Goal: Information Seeking & Learning: Learn about a topic

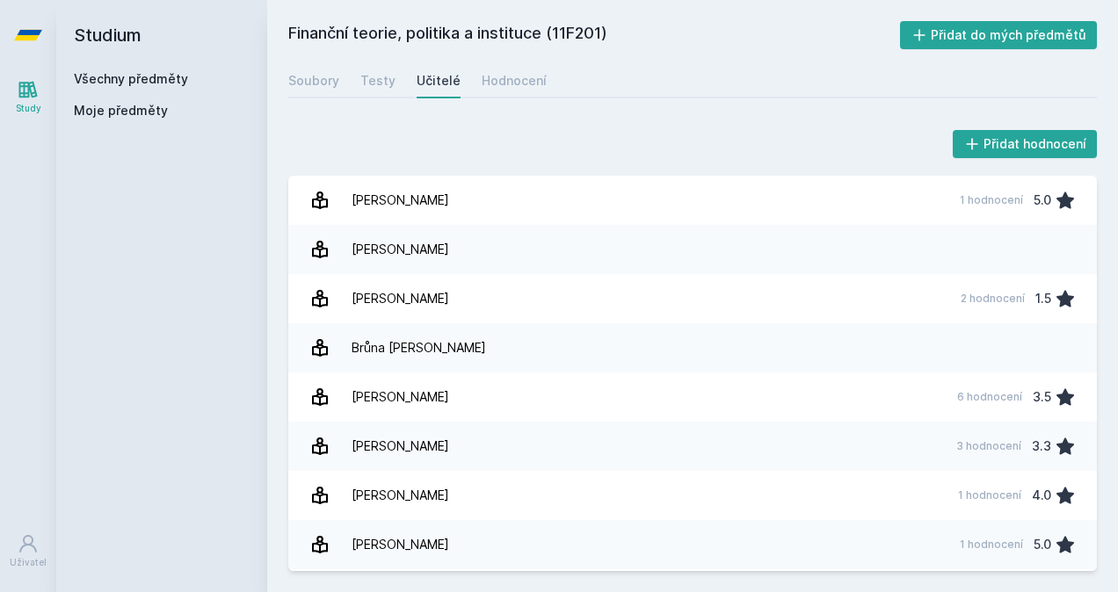
click at [109, 77] on link "Všechny předměty" at bounding box center [131, 78] width 114 height 15
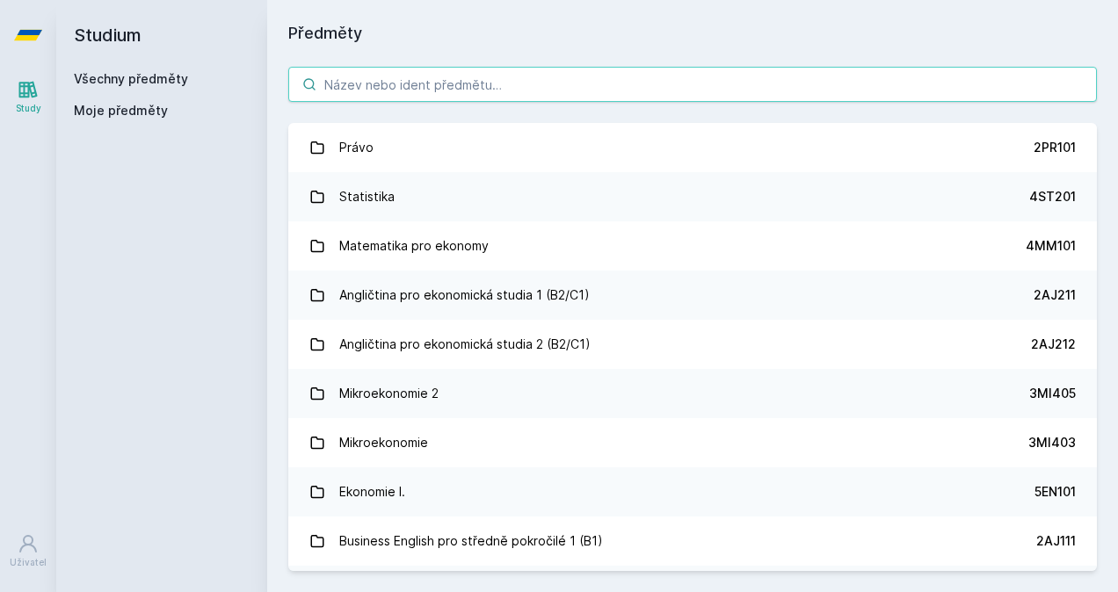
click at [472, 69] on input "search" at bounding box center [692, 84] width 809 height 35
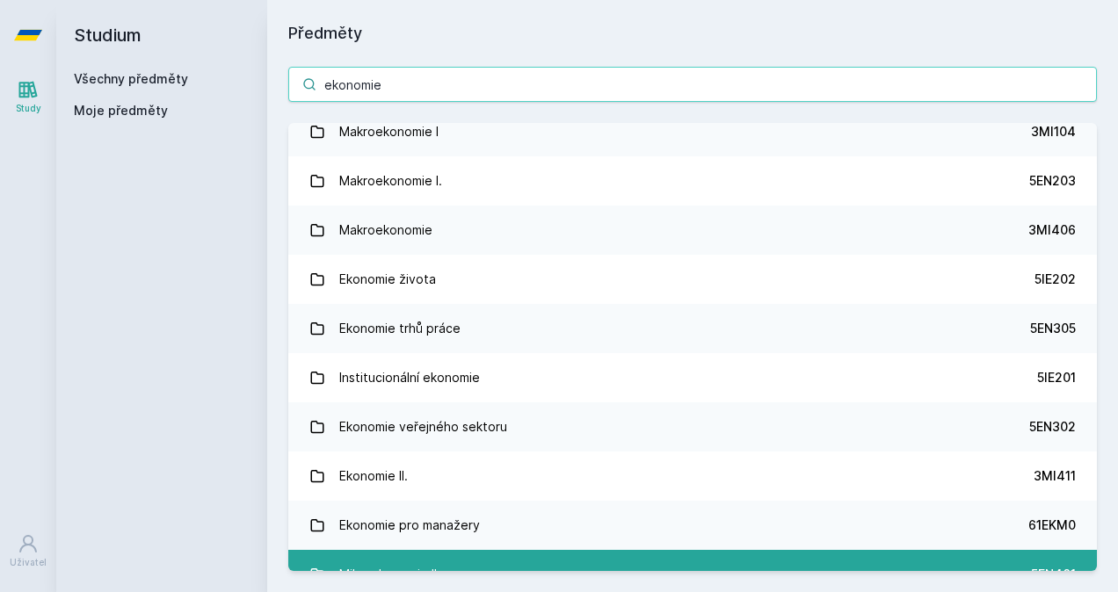
scroll to position [879, 0]
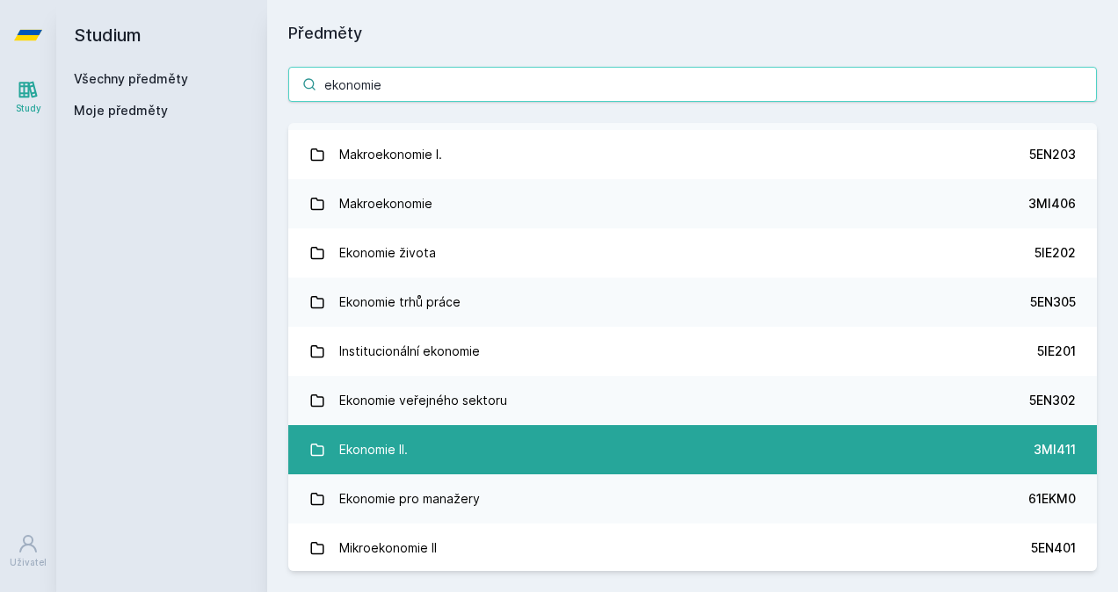
type input "ekonomie"
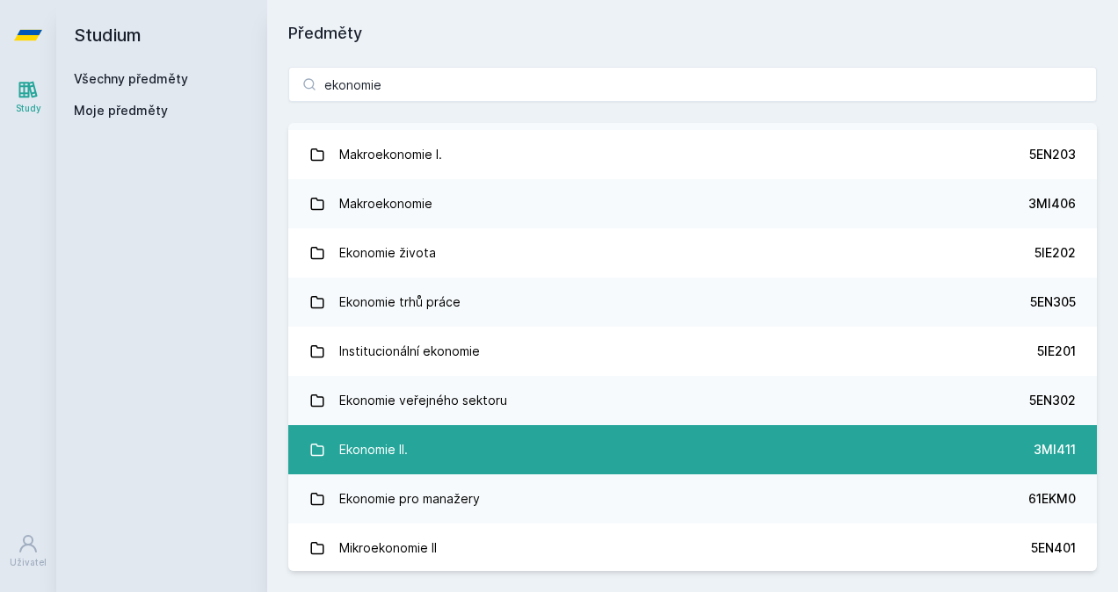
click at [556, 447] on link "Ekonomie II. 3MI411" at bounding box center [692, 449] width 809 height 49
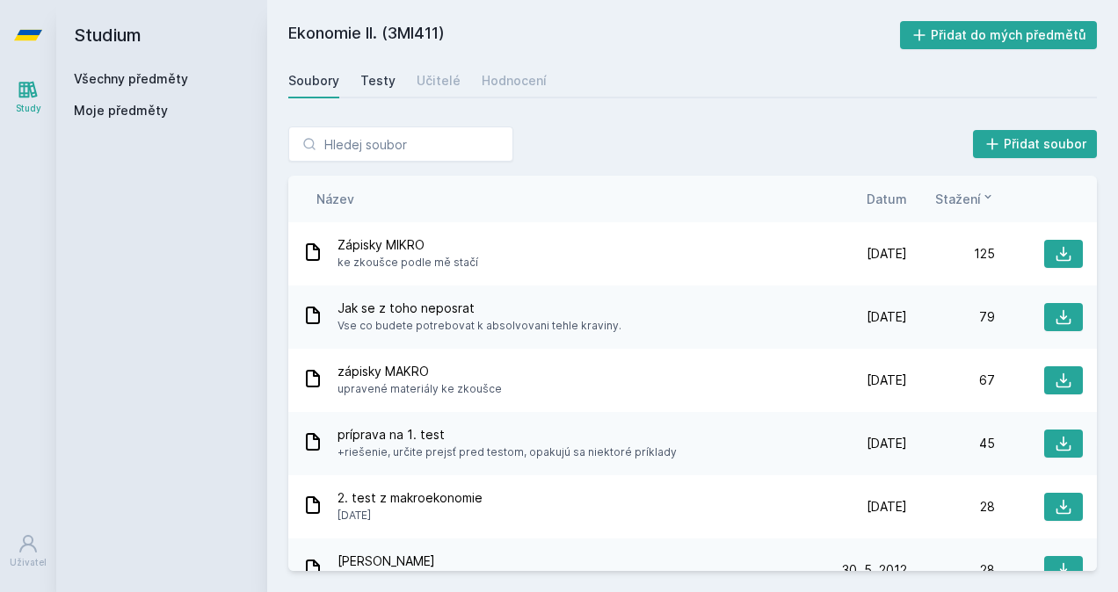
click at [382, 71] on link "Testy" at bounding box center [377, 80] width 35 height 35
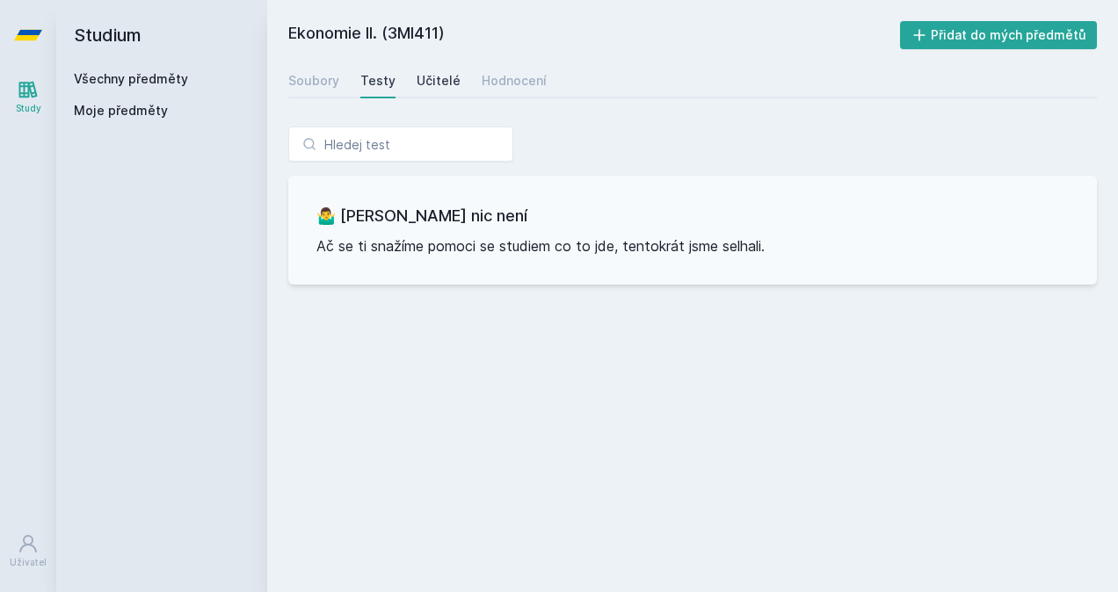
click at [431, 83] on div "Učitelé" at bounding box center [439, 81] width 44 height 18
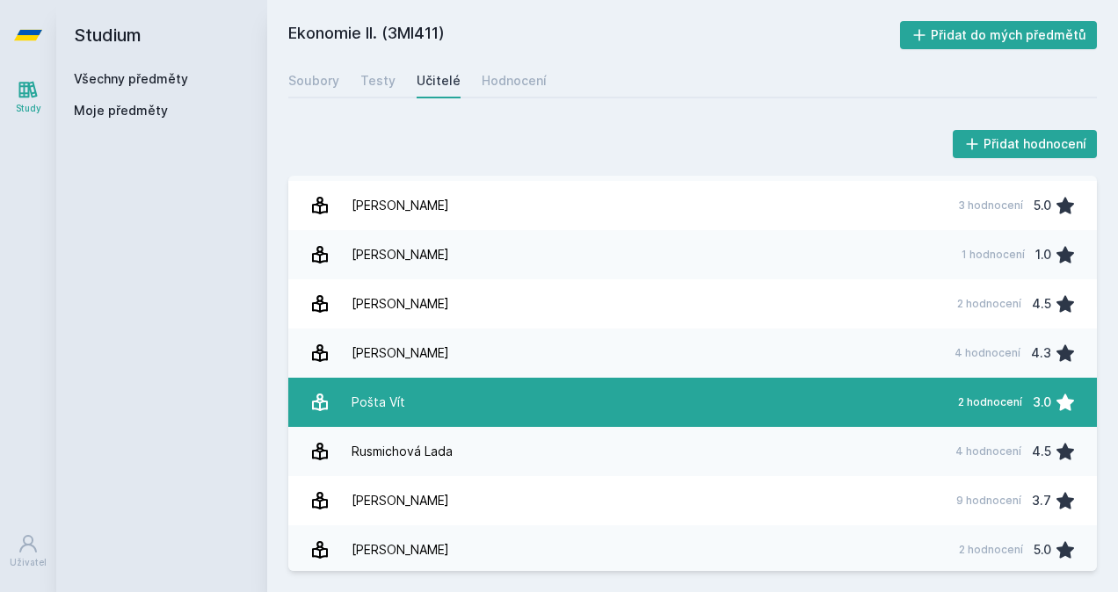
scroll to position [146, 0]
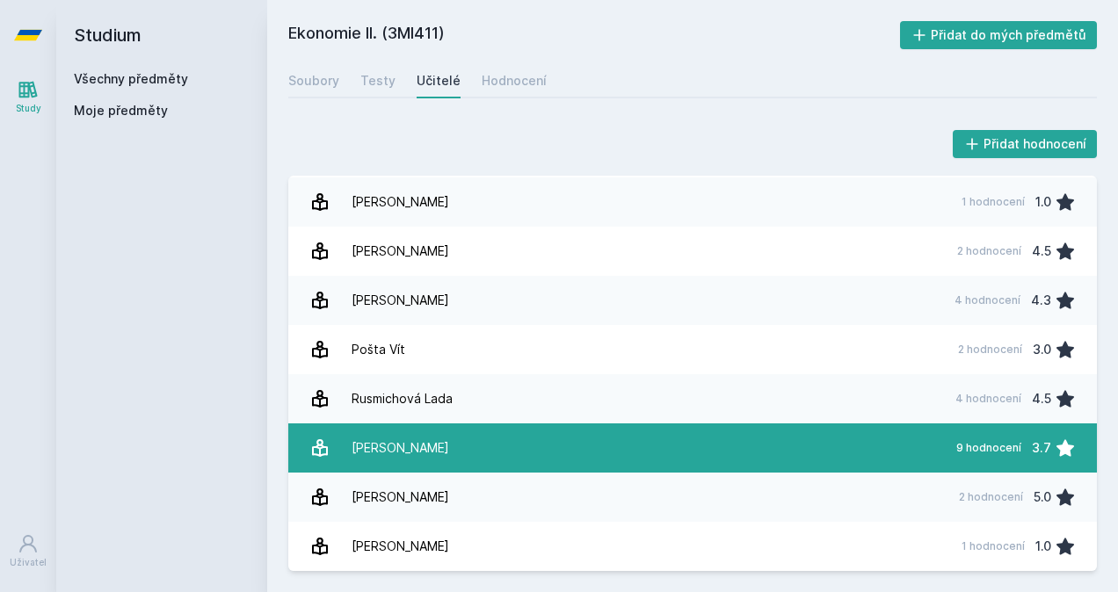
click at [491, 454] on link "[PERSON_NAME] 9 hodnocení 3.7" at bounding box center [692, 448] width 809 height 49
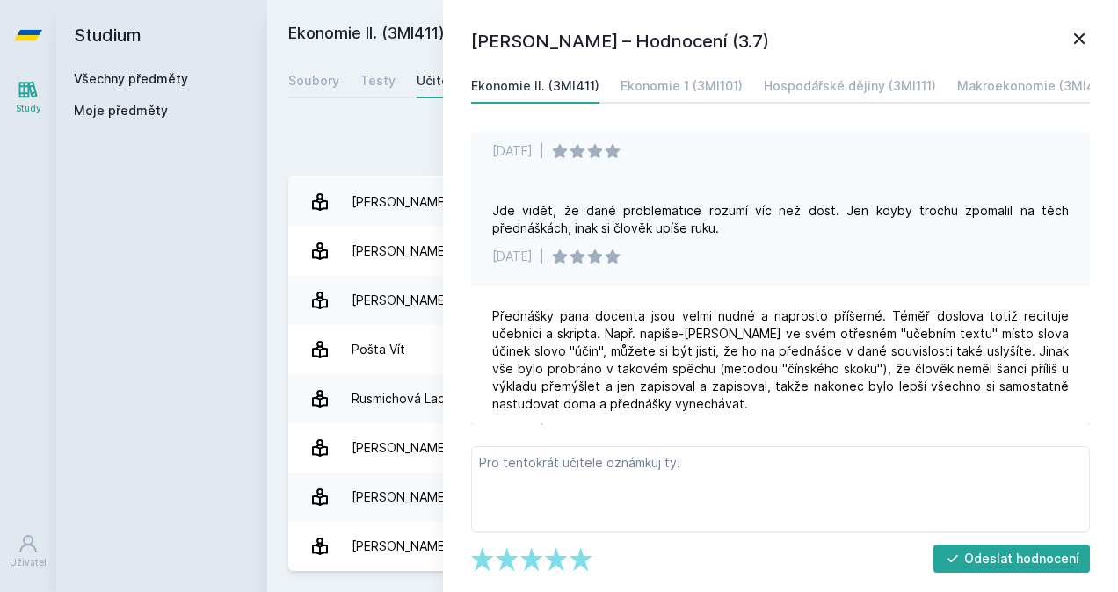
scroll to position [1113, 0]
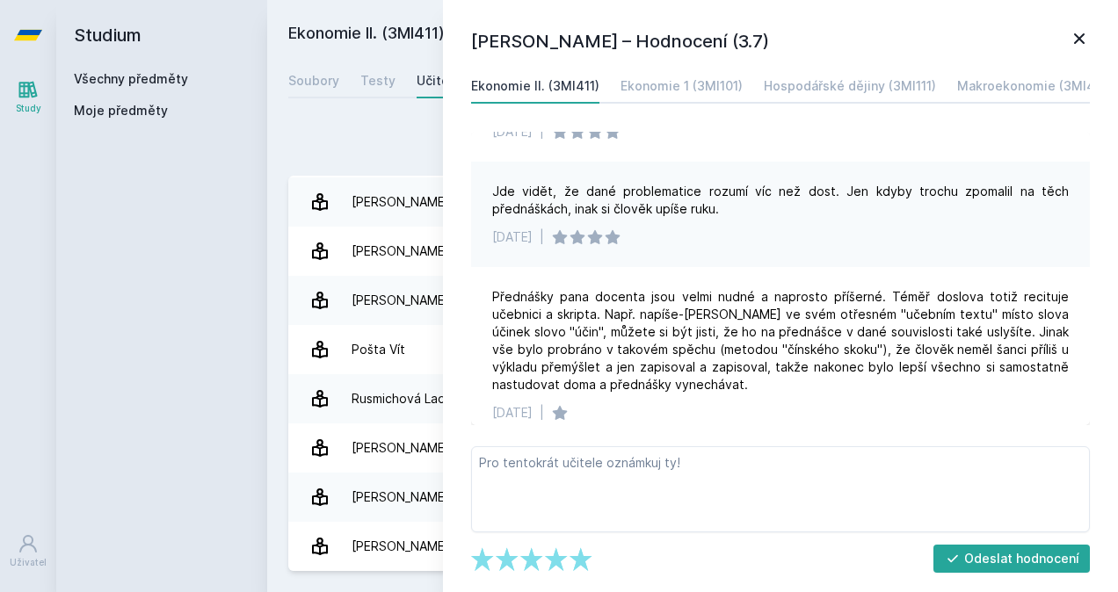
click at [1073, 35] on icon at bounding box center [1079, 38] width 21 height 21
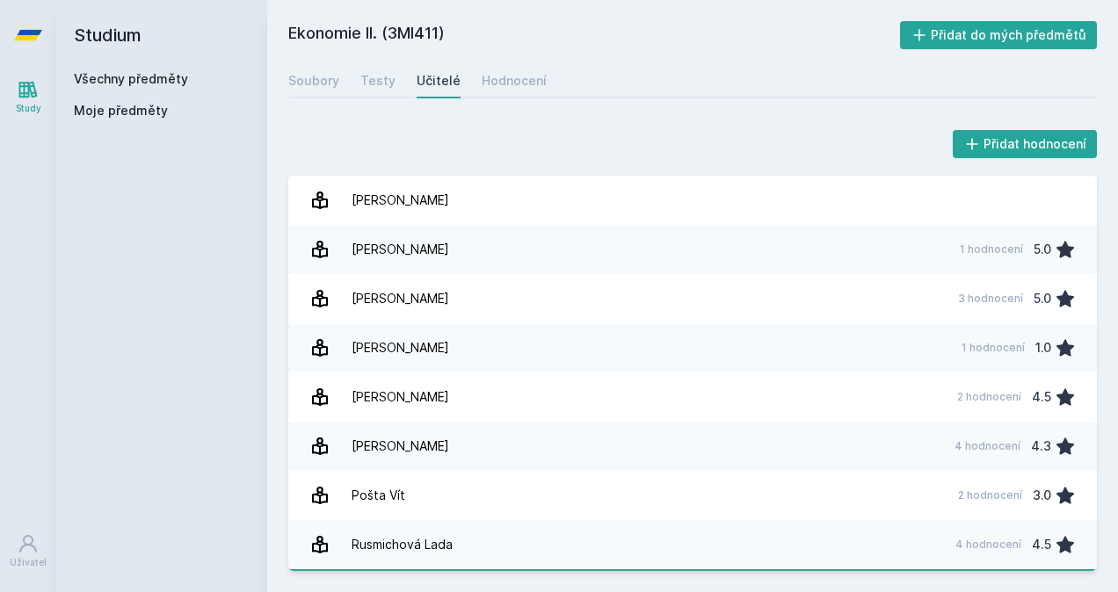
scroll to position [146, 0]
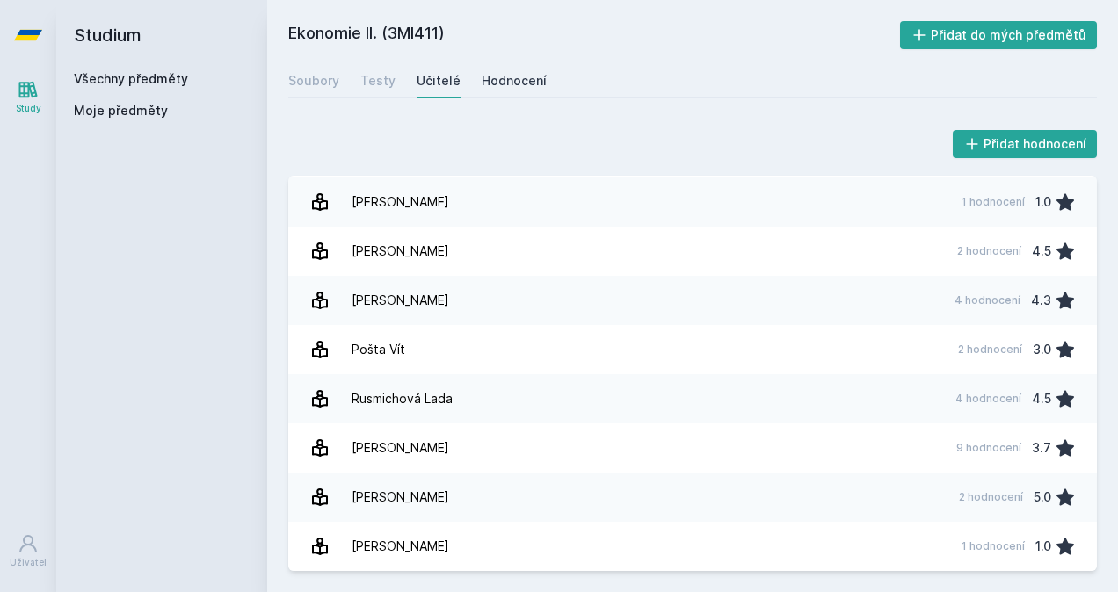
click at [489, 86] on div "Hodnocení" at bounding box center [514, 81] width 65 height 18
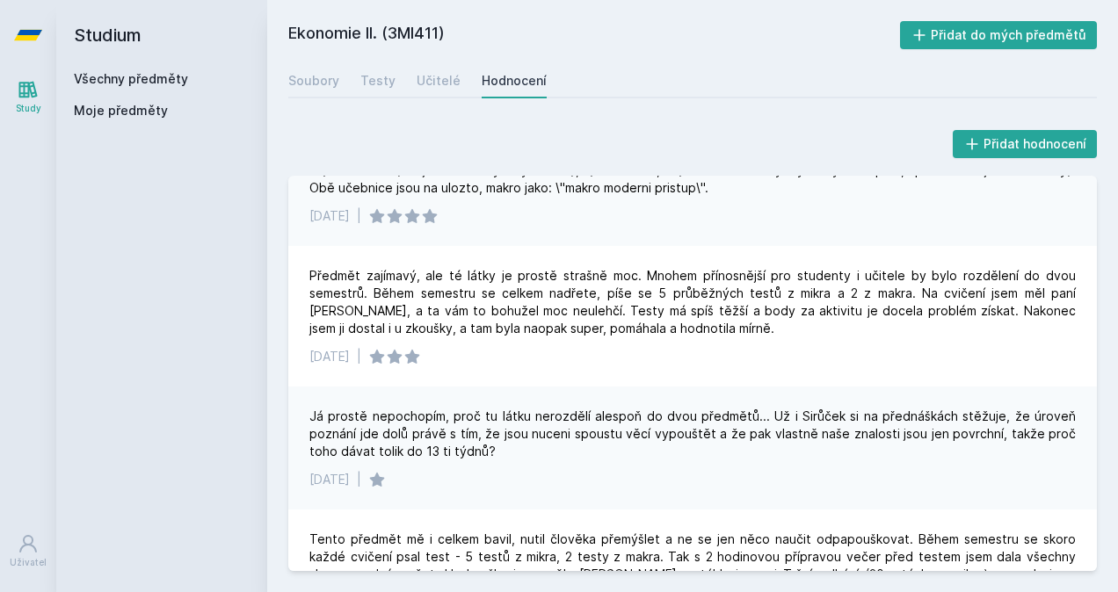
scroll to position [3340, 0]
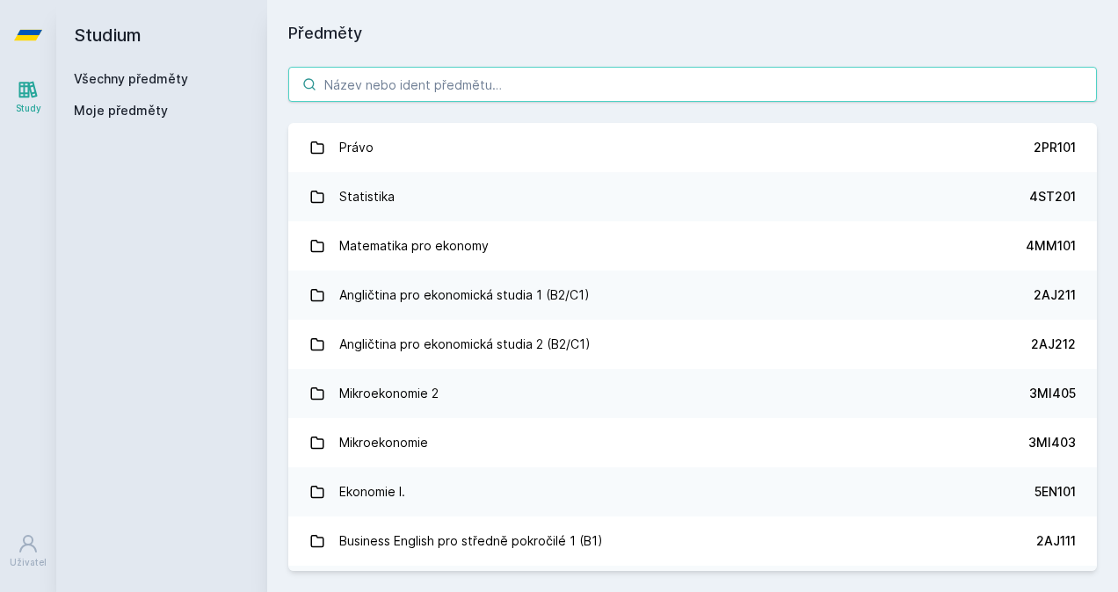
click at [414, 101] on input "search" at bounding box center [692, 84] width 809 height 35
paste input "Sociální statitika"
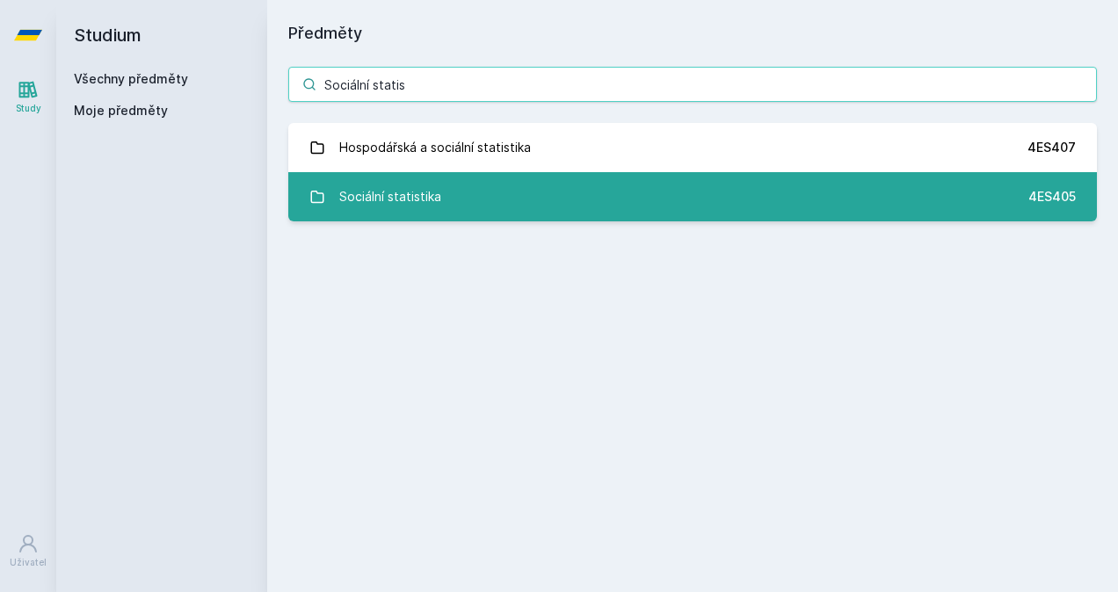
type input "Sociální statis"
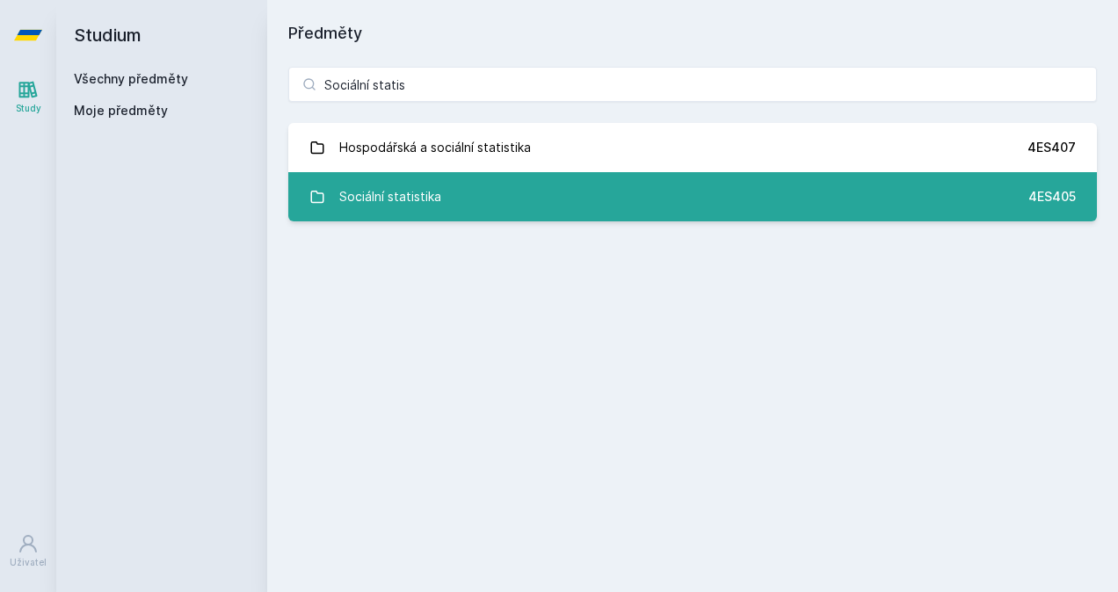
click at [717, 191] on link "Sociální statistika 4ES405" at bounding box center [692, 196] width 809 height 49
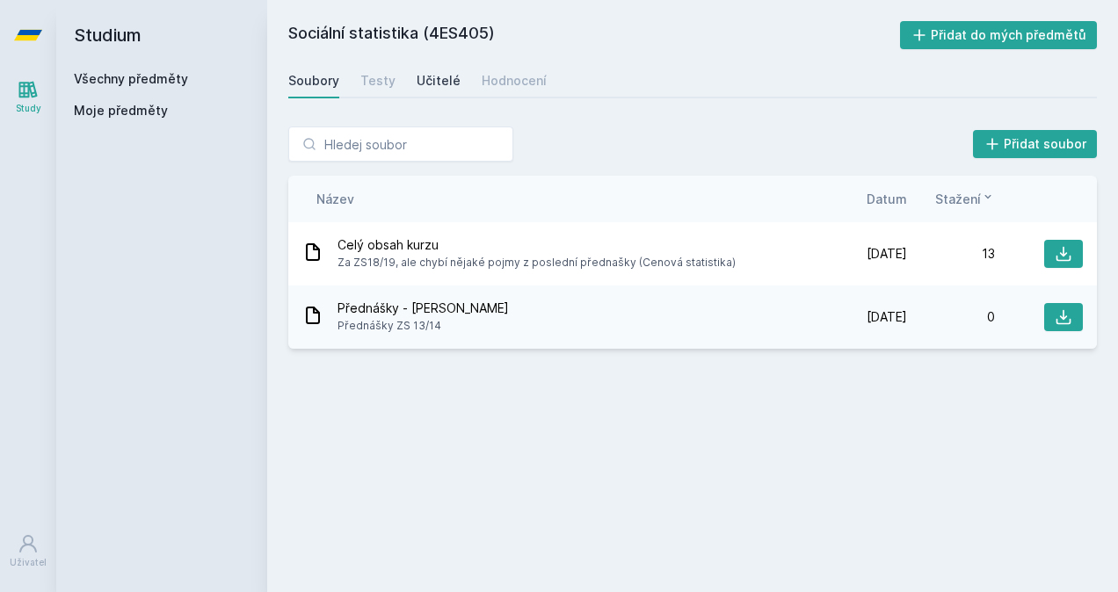
click at [429, 69] on link "Učitelé" at bounding box center [439, 80] width 44 height 35
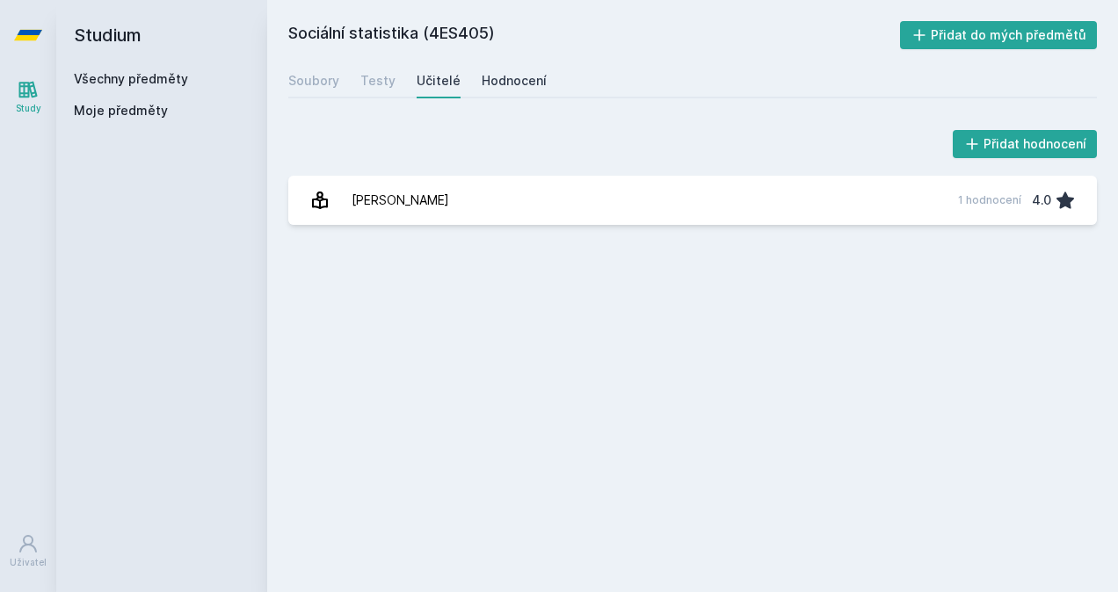
click at [514, 91] on link "Hodnocení" at bounding box center [514, 80] width 65 height 35
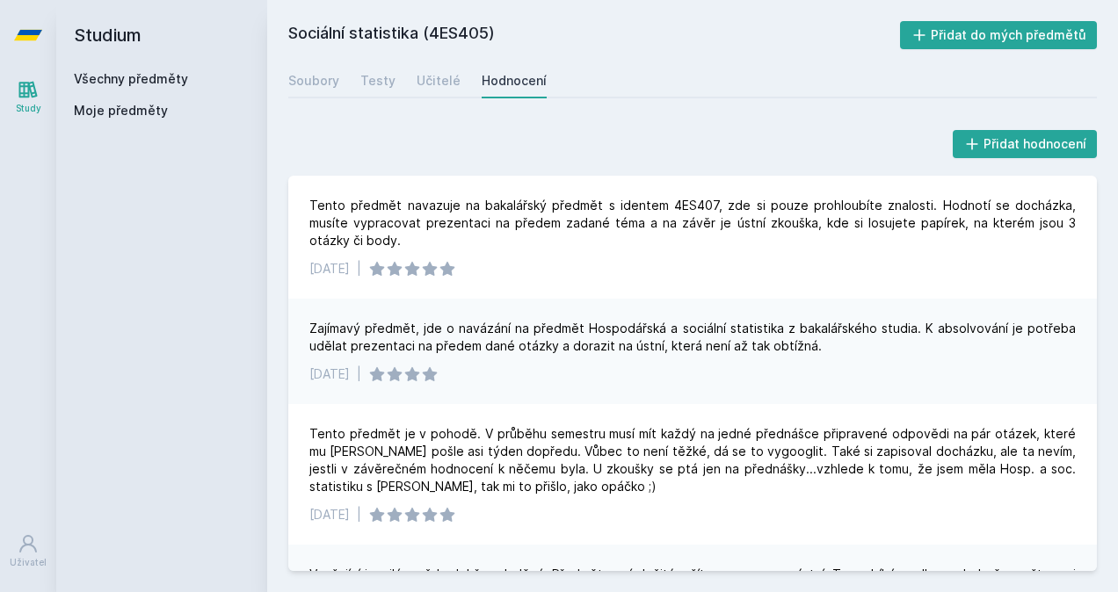
click at [103, 75] on link "Všechny předměty" at bounding box center [131, 78] width 114 height 15
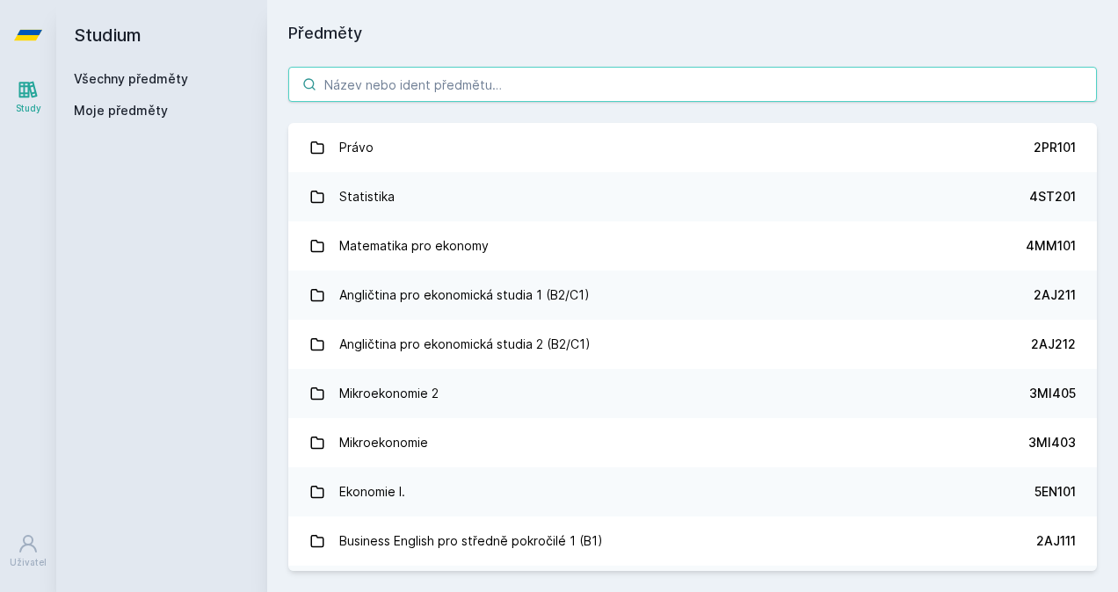
click at [489, 95] on input "search" at bounding box center [692, 84] width 809 height 35
paste input "Machine Learning pro ekonomické modelování"
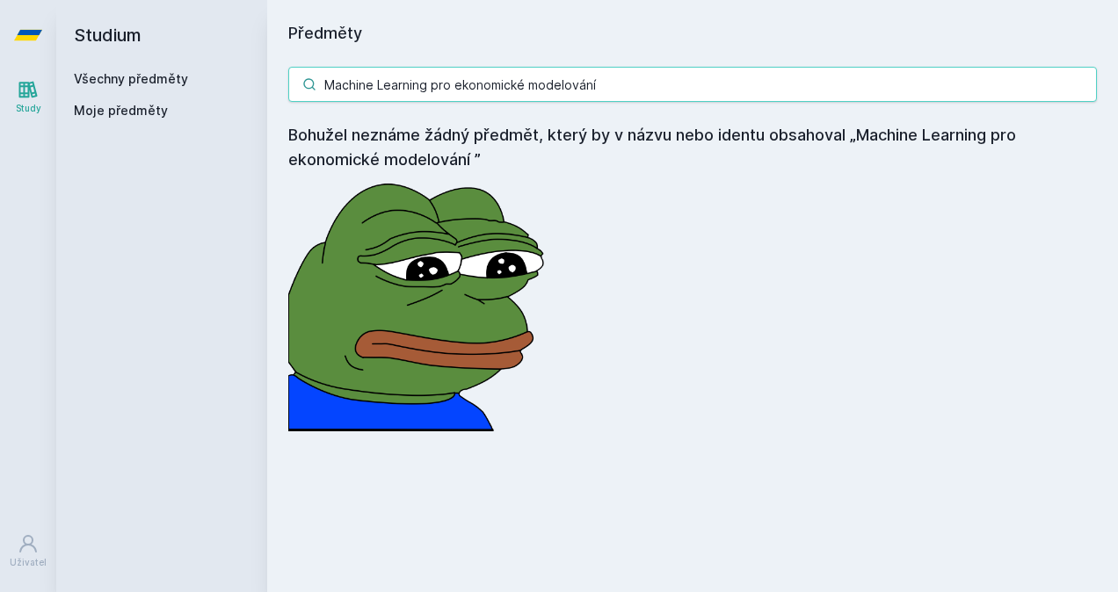
drag, startPoint x: 641, startPoint y: 74, endPoint x: 151, endPoint y: 95, distance: 490.1
click at [167, 92] on div "Studium Všechny předměty Moje předměty Předměty Machine Learning pro ekonomické…" at bounding box center [587, 296] width 1062 height 592
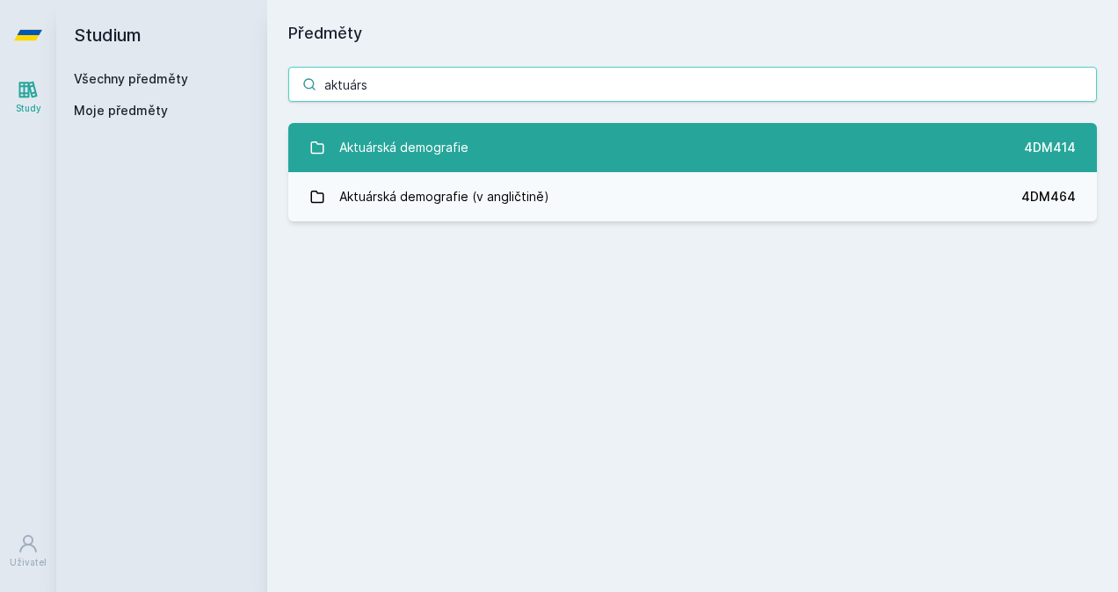
type input "aktuárs"
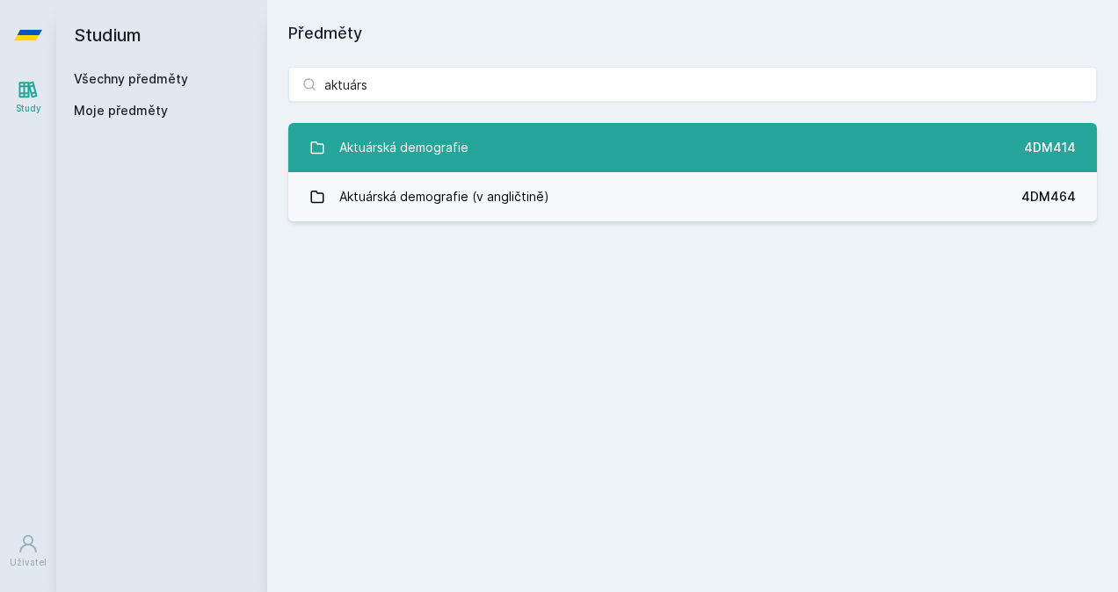
click at [537, 144] on link "Aktuárská demografie 4DM414" at bounding box center [692, 147] width 809 height 49
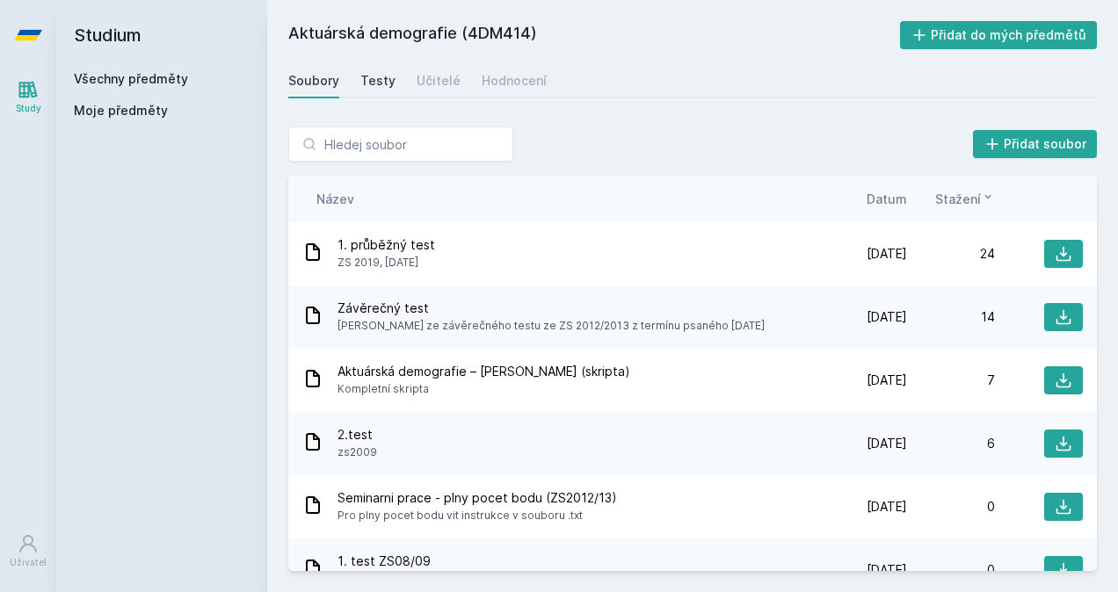
click at [360, 81] on div "Testy" at bounding box center [377, 81] width 35 height 18
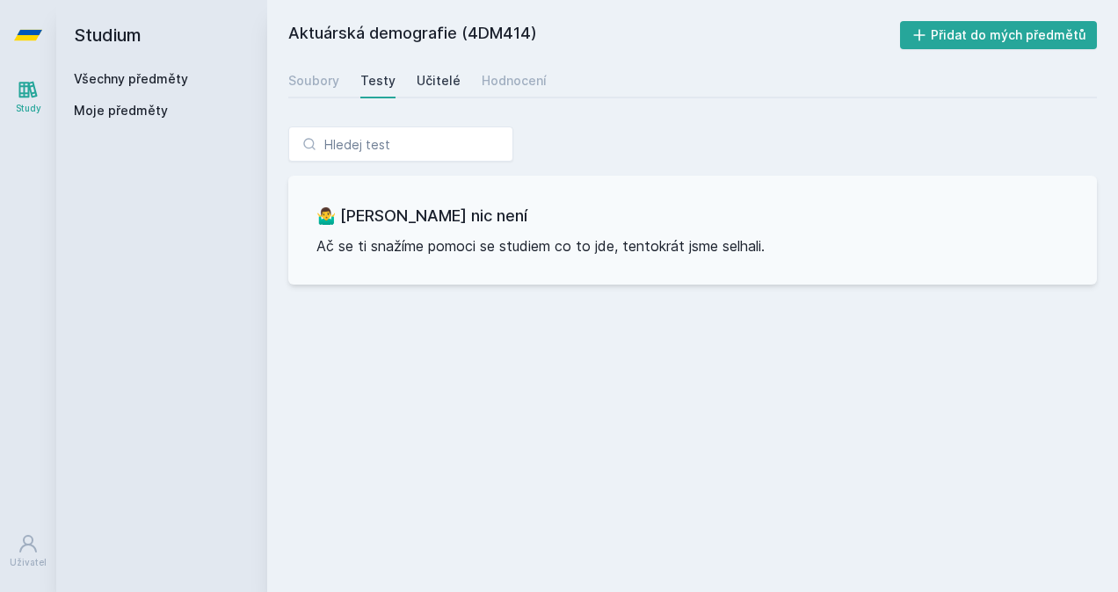
click at [419, 72] on div "Učitelé" at bounding box center [439, 81] width 44 height 18
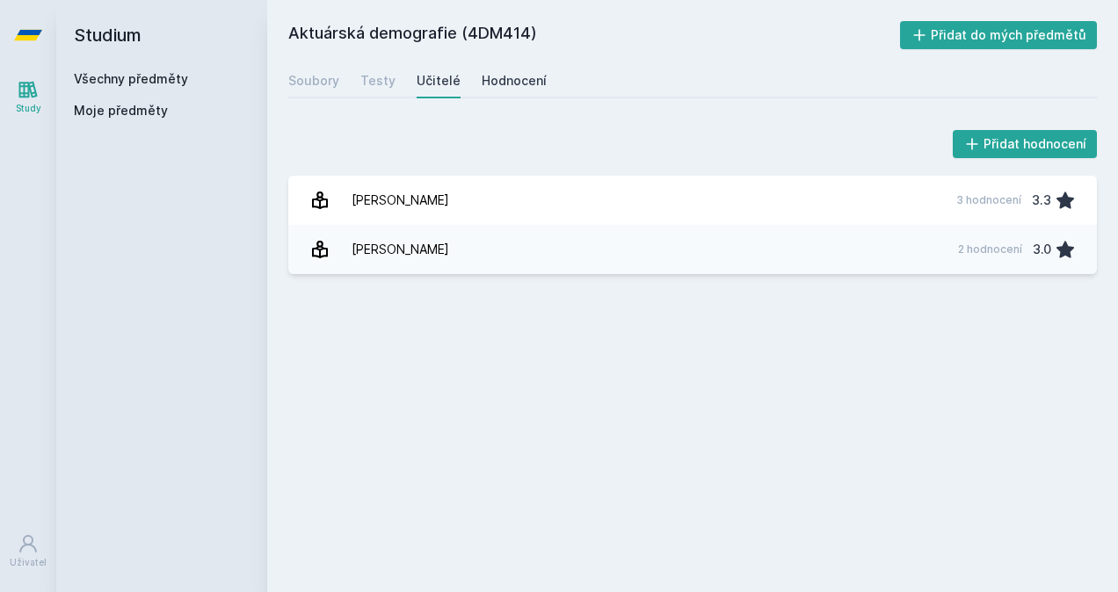
click at [509, 84] on div "Hodnocení" at bounding box center [514, 81] width 65 height 18
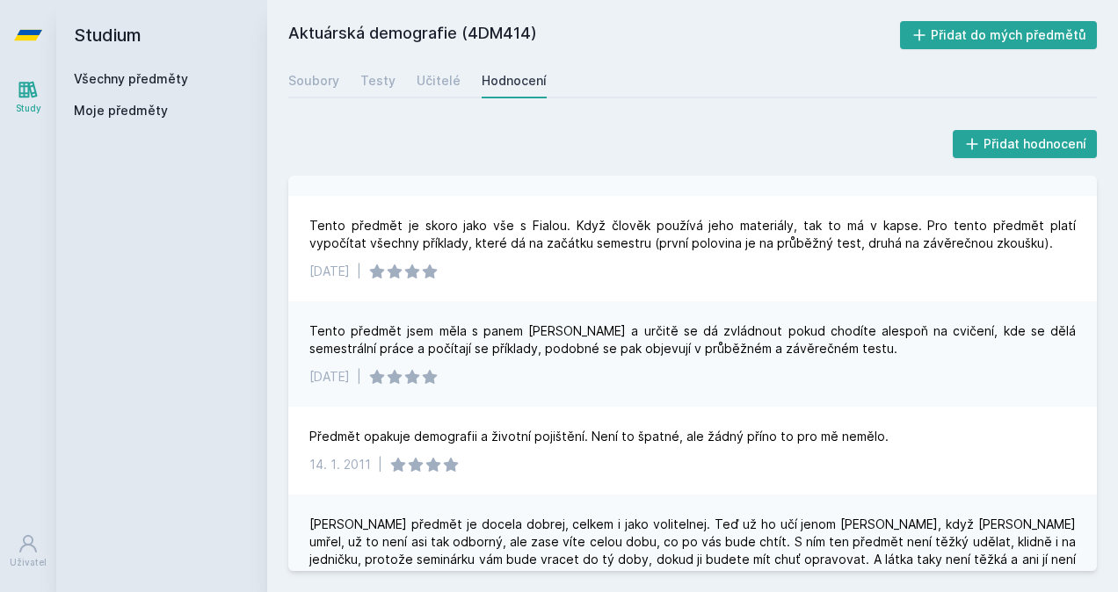
scroll to position [352, 0]
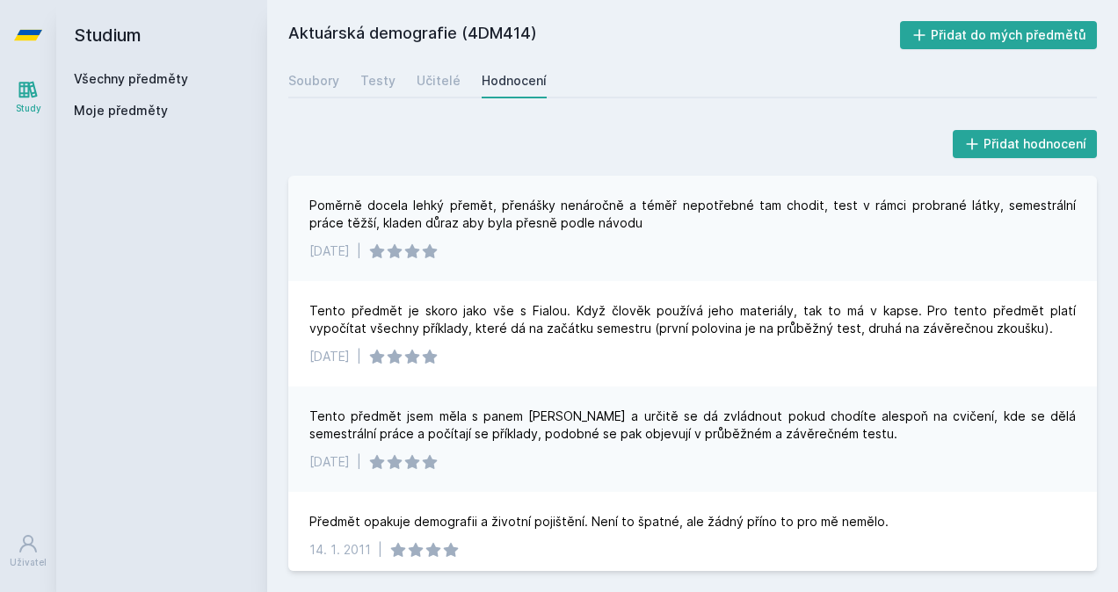
click at [104, 62] on h2 "Studium" at bounding box center [162, 35] width 176 height 70
click at [113, 74] on link "Všechny předměty" at bounding box center [131, 78] width 114 height 15
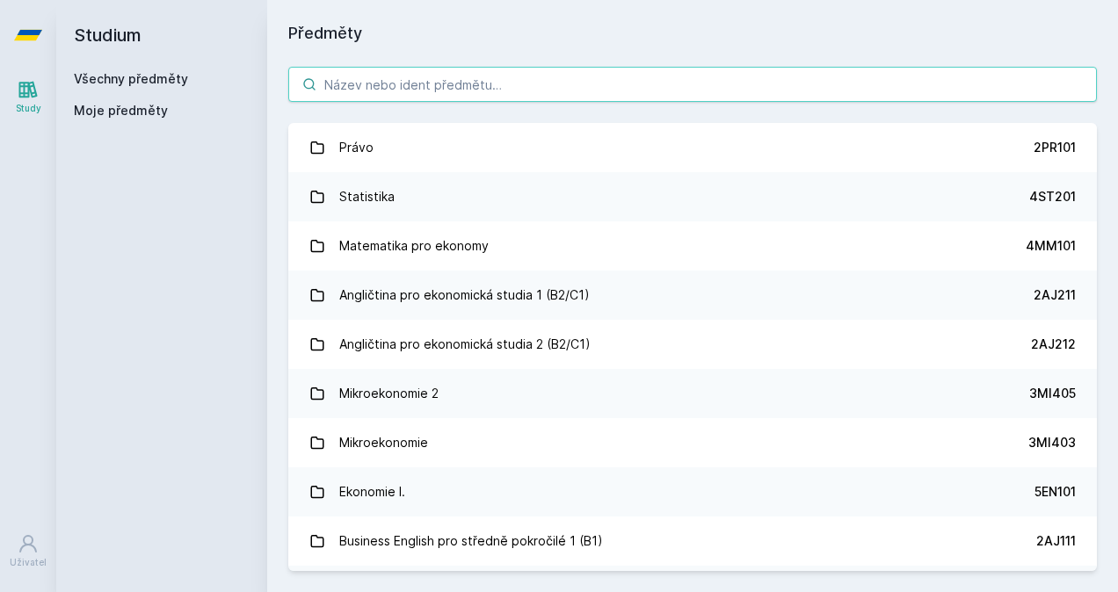
click at [480, 92] on input "search" at bounding box center [692, 84] width 809 height 35
paste input "atematické a pravděpodobnostní metody v životním pojištění"
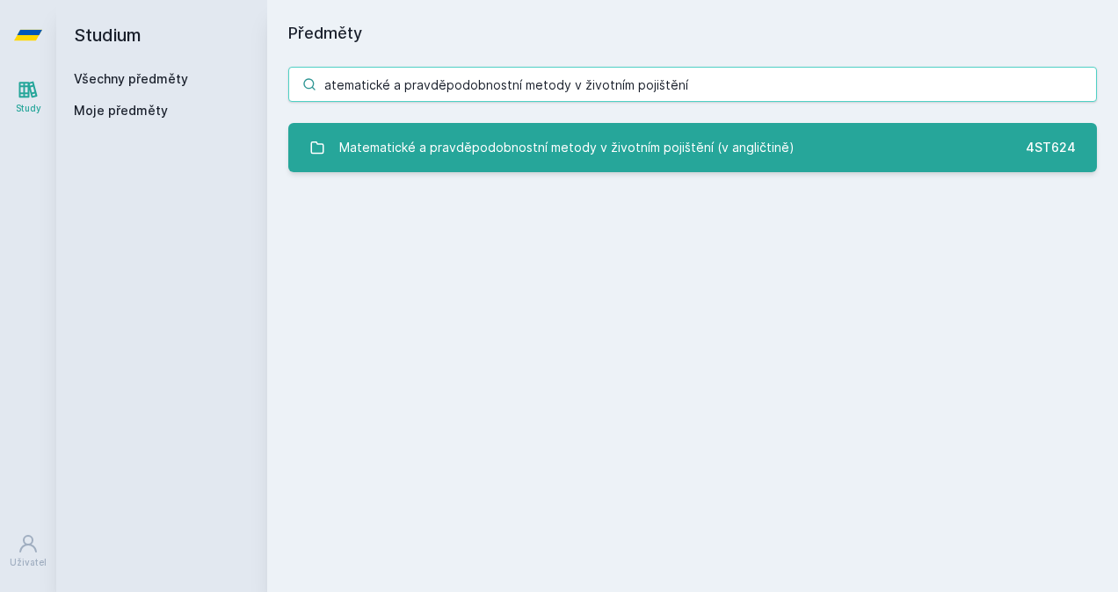
type input "atematické a pravděpodobnostní metody v životním pojištění"
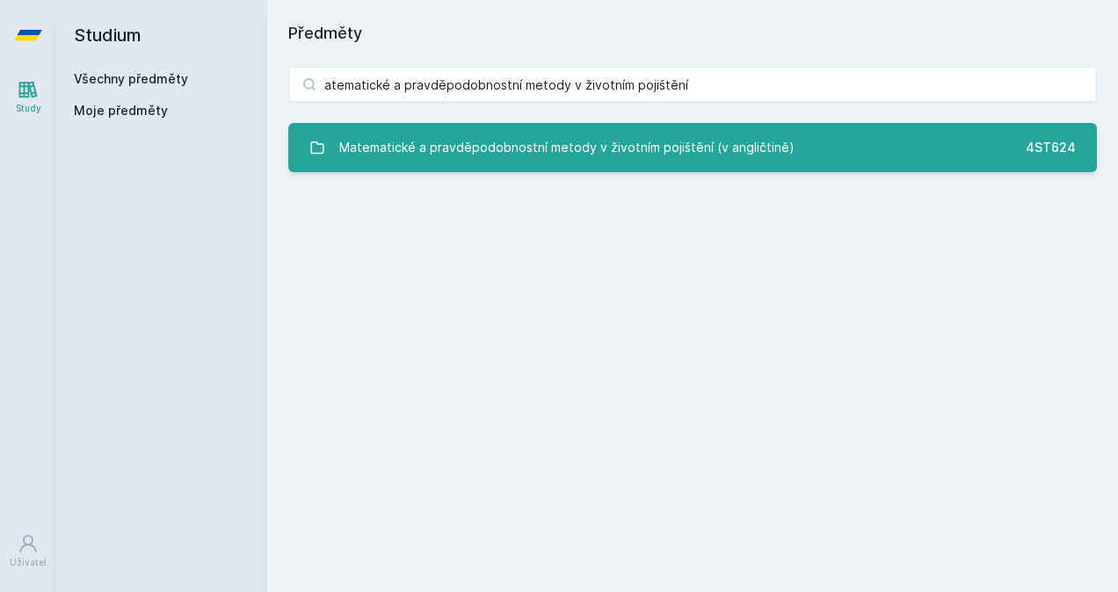
click at [913, 168] on link "Matematické a pravděpodobnostní metody v životním pojištění (v angličtině) 4ST6…" at bounding box center [692, 147] width 809 height 49
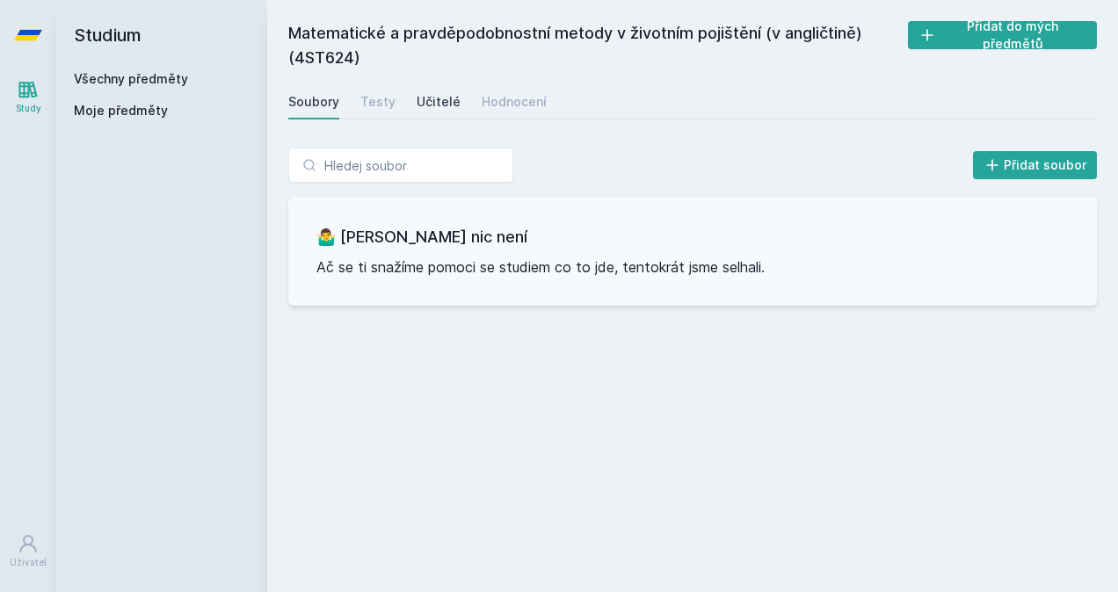
click at [428, 88] on link "Učitelé" at bounding box center [439, 101] width 44 height 35
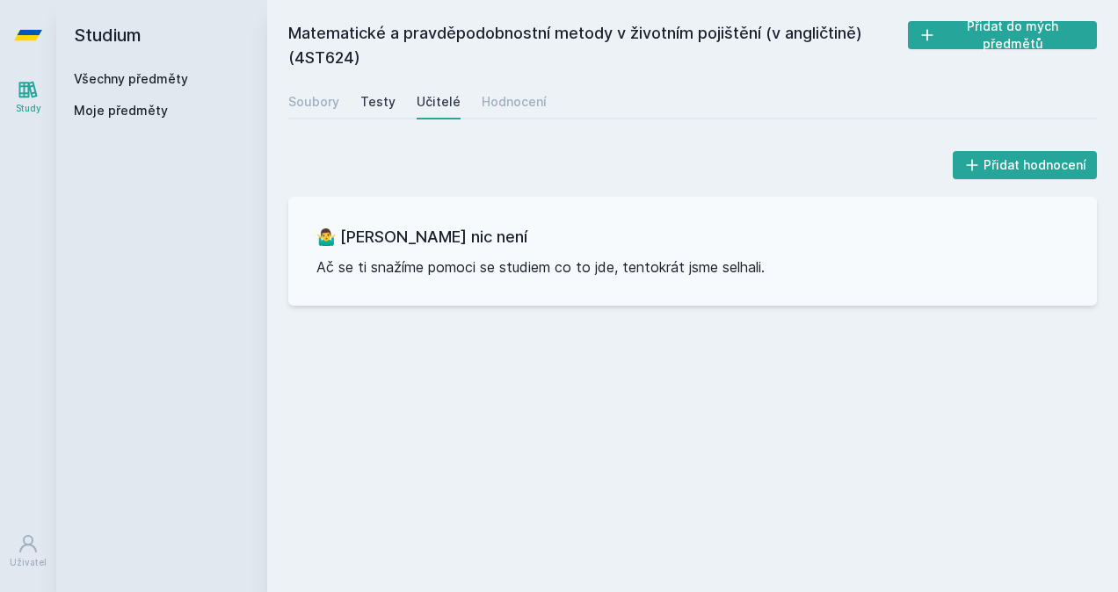
click at [360, 98] on div "Testy" at bounding box center [377, 102] width 35 height 18
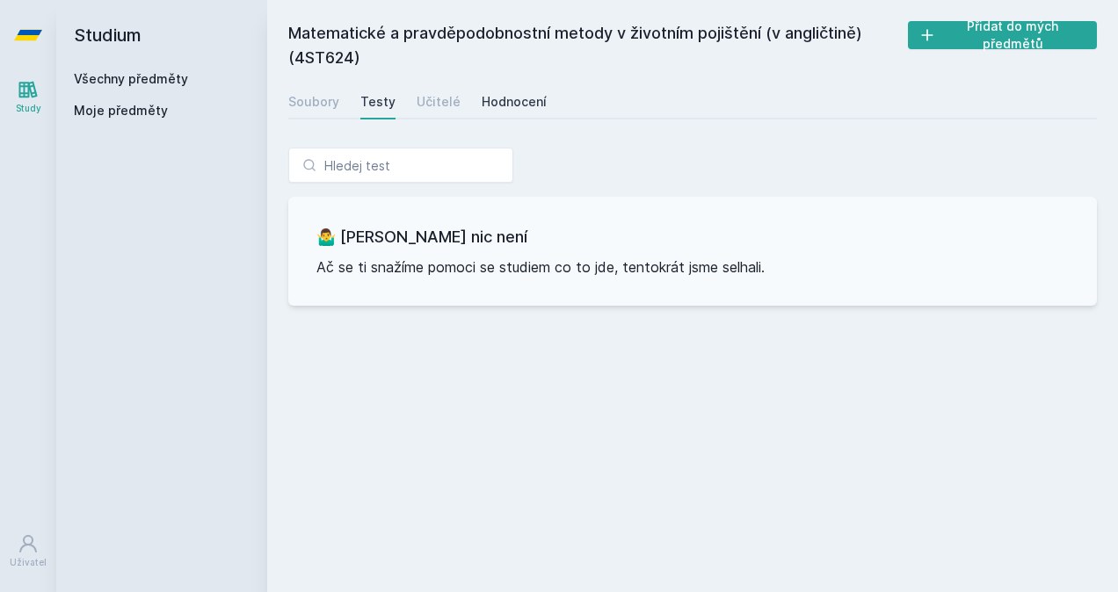
click at [505, 96] on div "Hodnocení" at bounding box center [514, 102] width 65 height 18
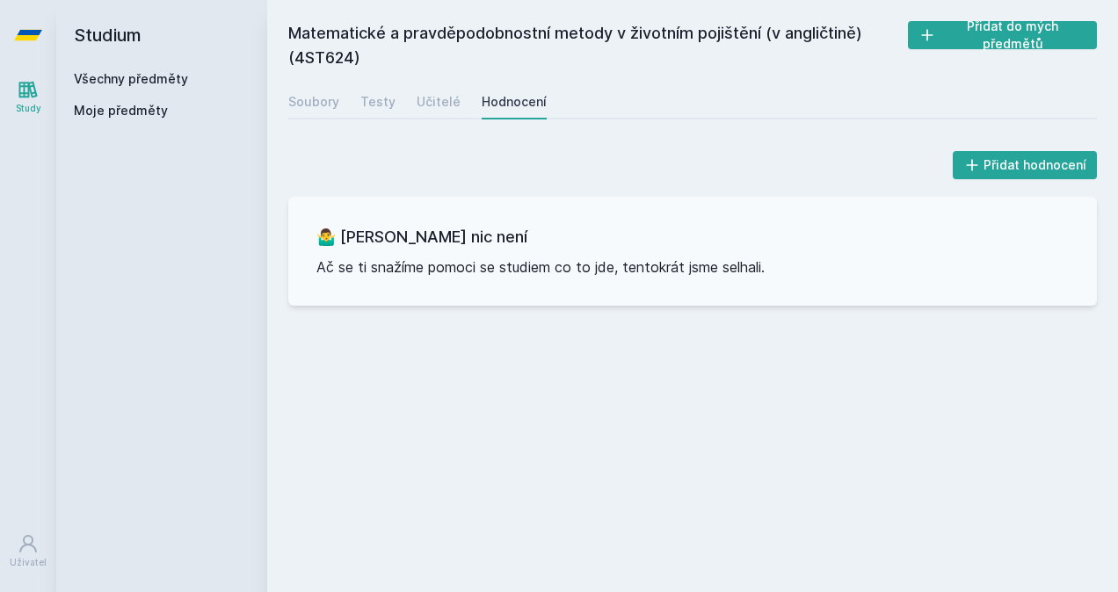
click at [171, 90] on div "Všechny předměty Moje předměty" at bounding box center [162, 98] width 176 height 56
click at [171, 86] on div "Všechny předměty" at bounding box center [162, 79] width 176 height 18
click at [171, 79] on link "Všechny předměty" at bounding box center [131, 78] width 114 height 15
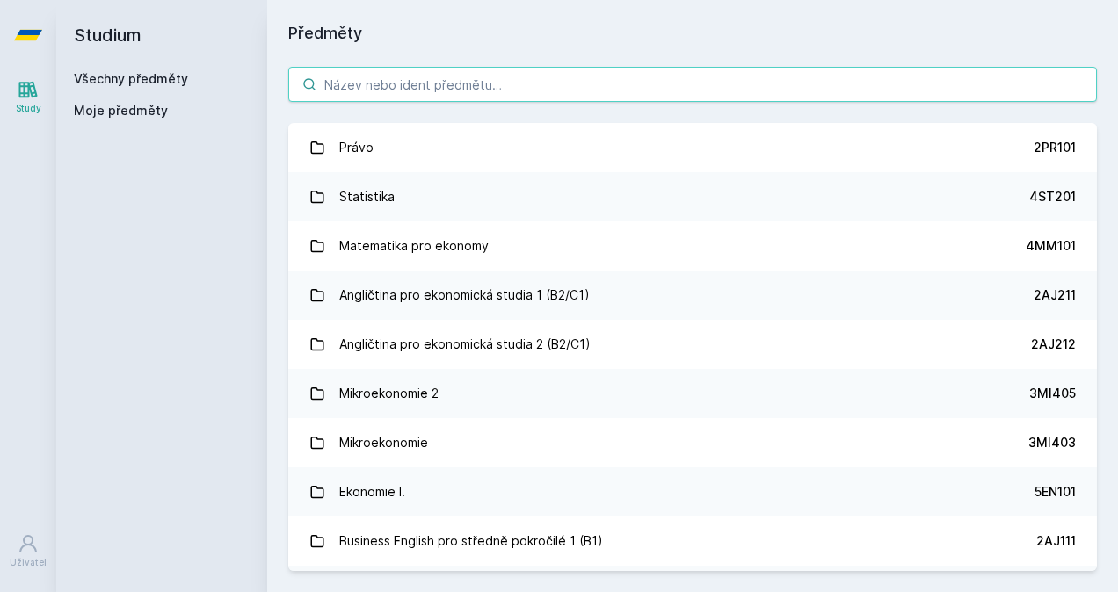
click at [462, 86] on input "search" at bounding box center [692, 84] width 809 height 35
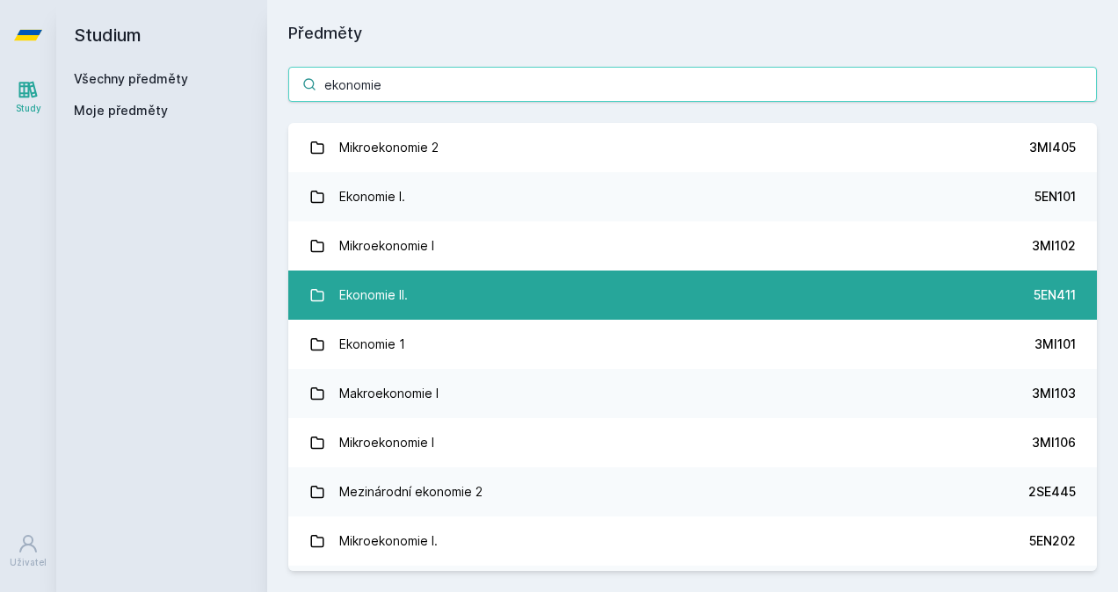
type input "ekonomie"
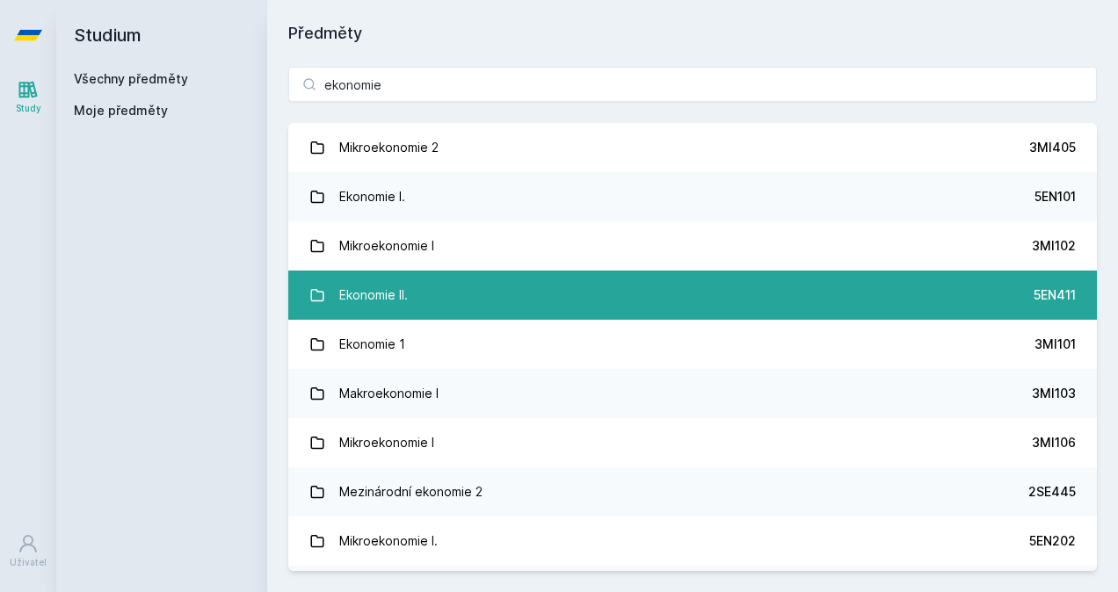
click at [487, 304] on link "Ekonomie II. 5EN411" at bounding box center [692, 295] width 809 height 49
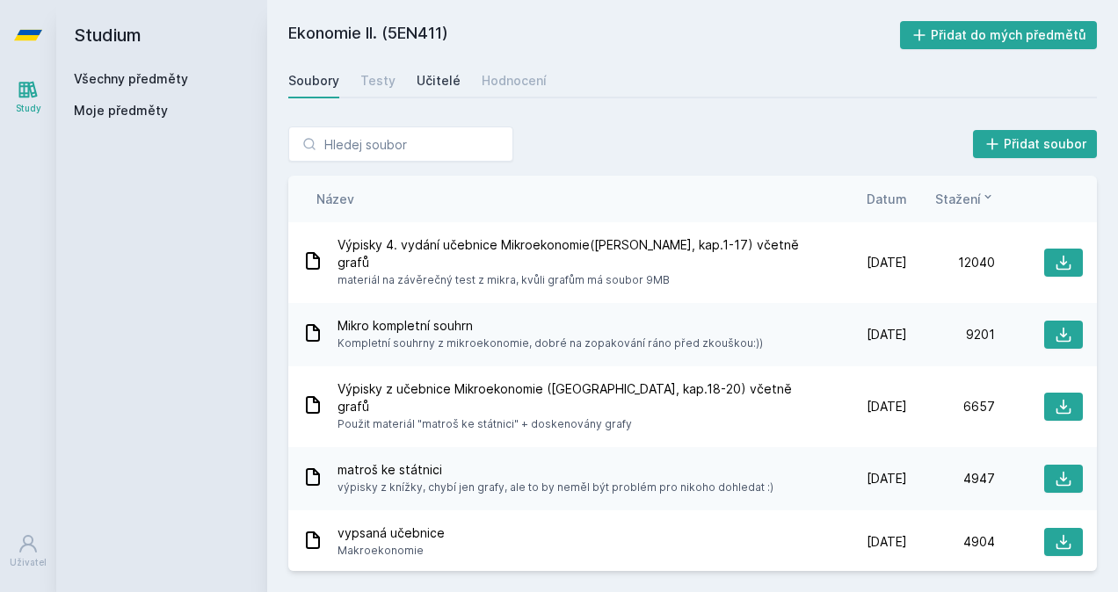
click at [442, 73] on div "Učitelé" at bounding box center [439, 81] width 44 height 18
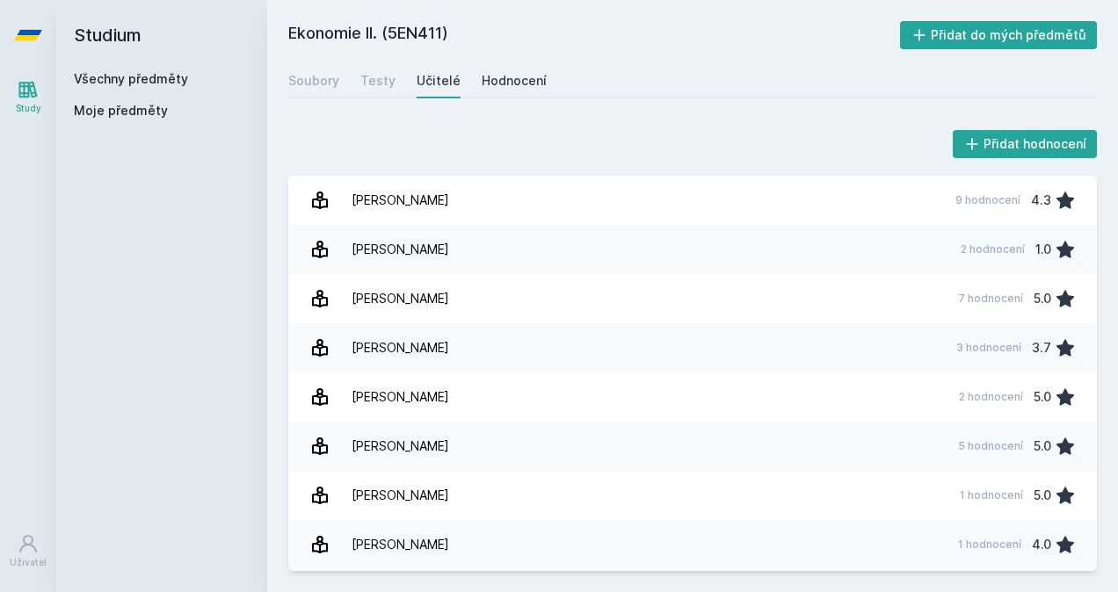
click at [491, 84] on div "Hodnocení" at bounding box center [514, 81] width 65 height 18
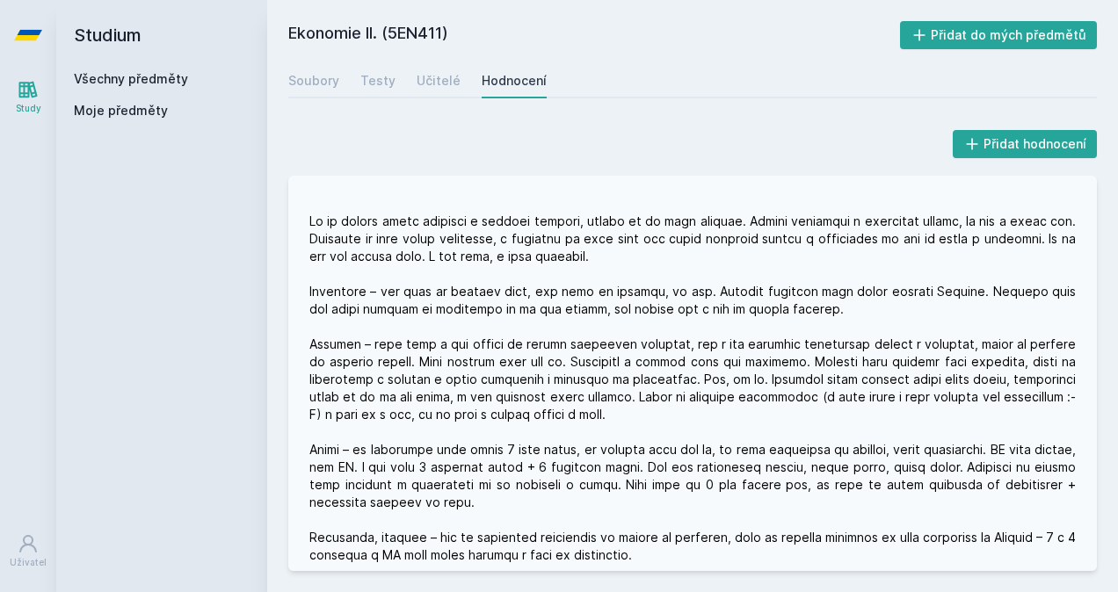
scroll to position [440, 0]
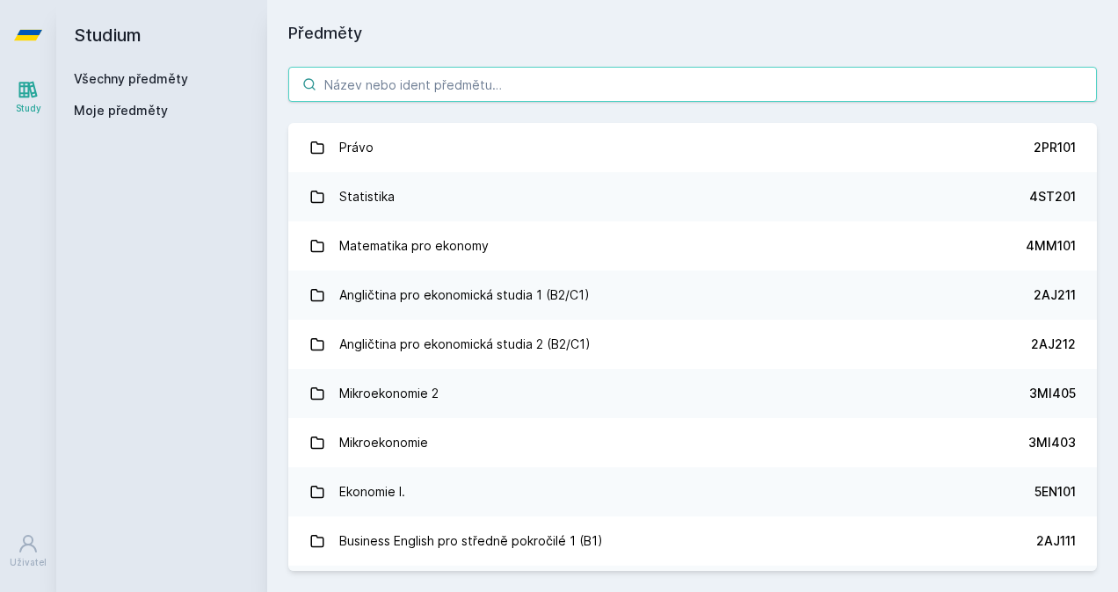
click at [422, 86] on input "search" at bounding box center [692, 84] width 809 height 35
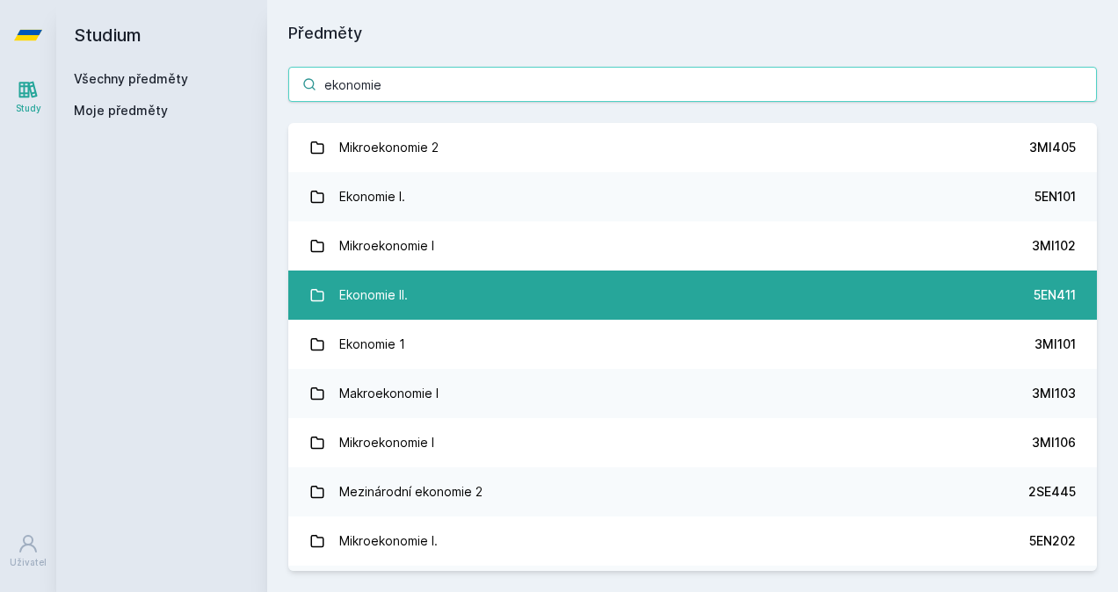
type input "ekonomie"
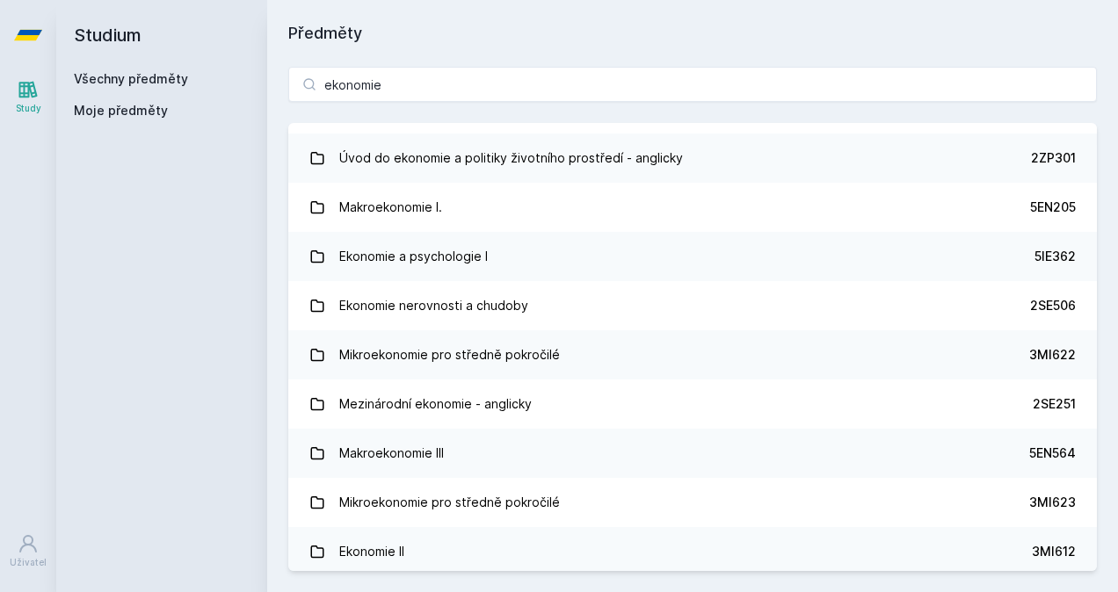
scroll to position [1494, 0]
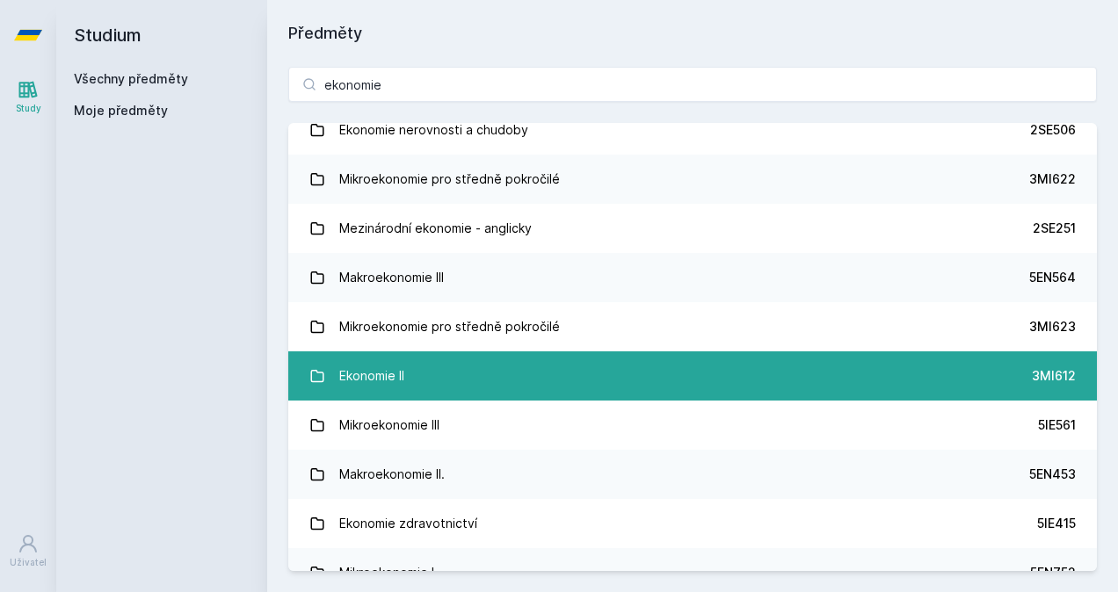
click at [699, 382] on link "Ekonomie II 3MI612" at bounding box center [692, 376] width 809 height 49
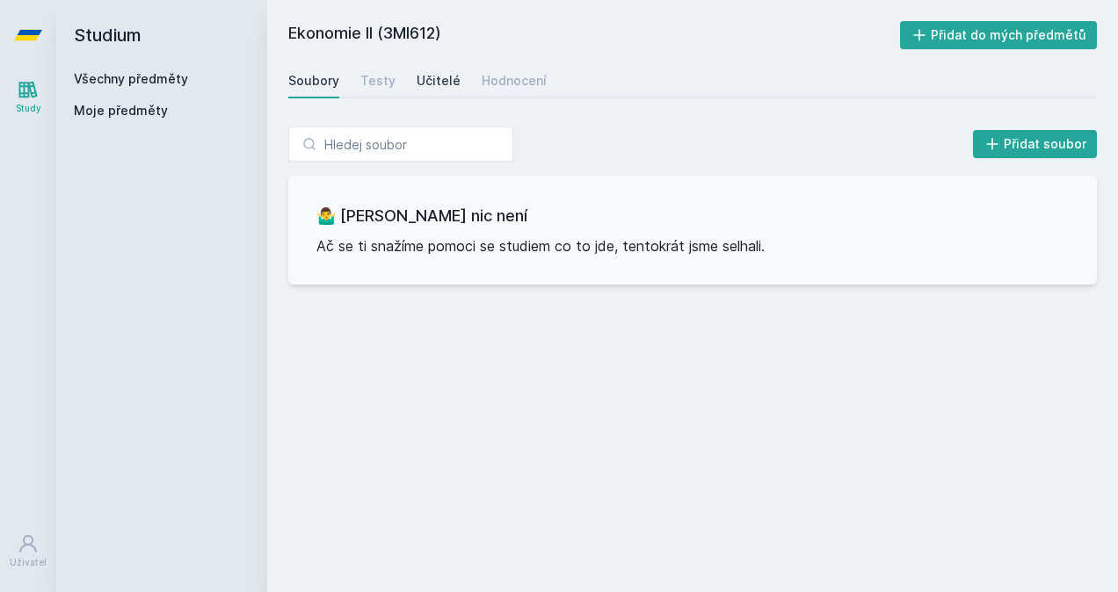
click at [434, 76] on div "Učitelé" at bounding box center [439, 81] width 44 height 18
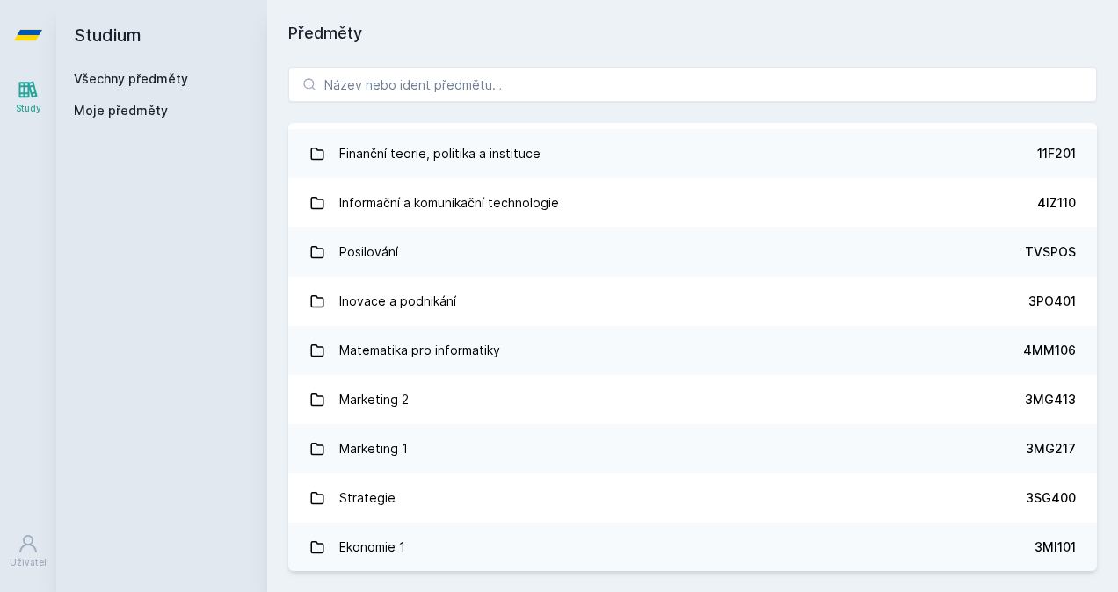
scroll to position [1231, 0]
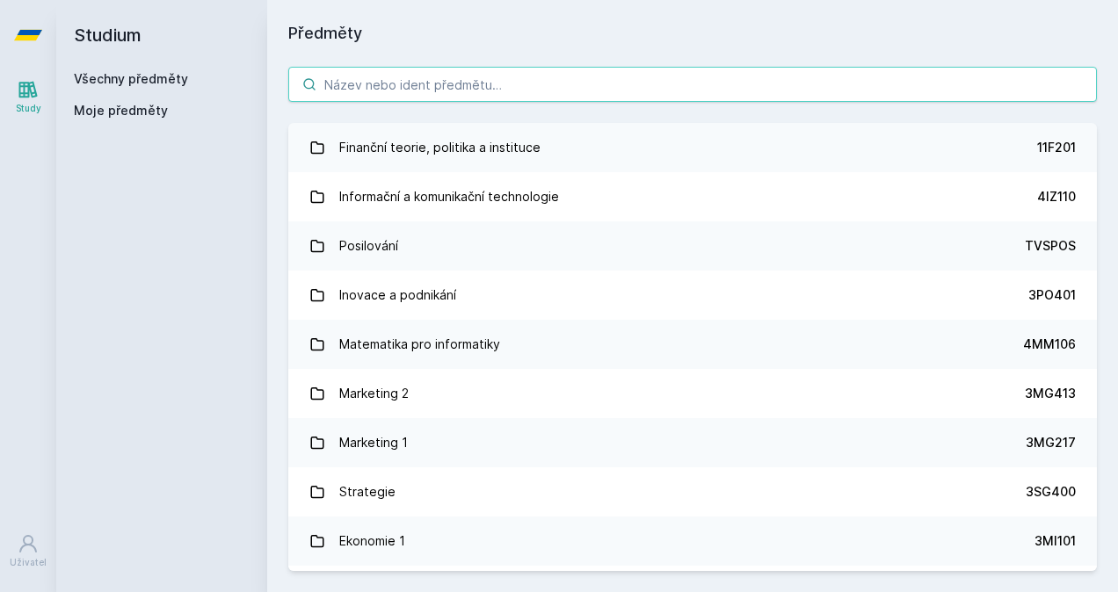
click at [550, 90] on input "search" at bounding box center [692, 84] width 809 height 35
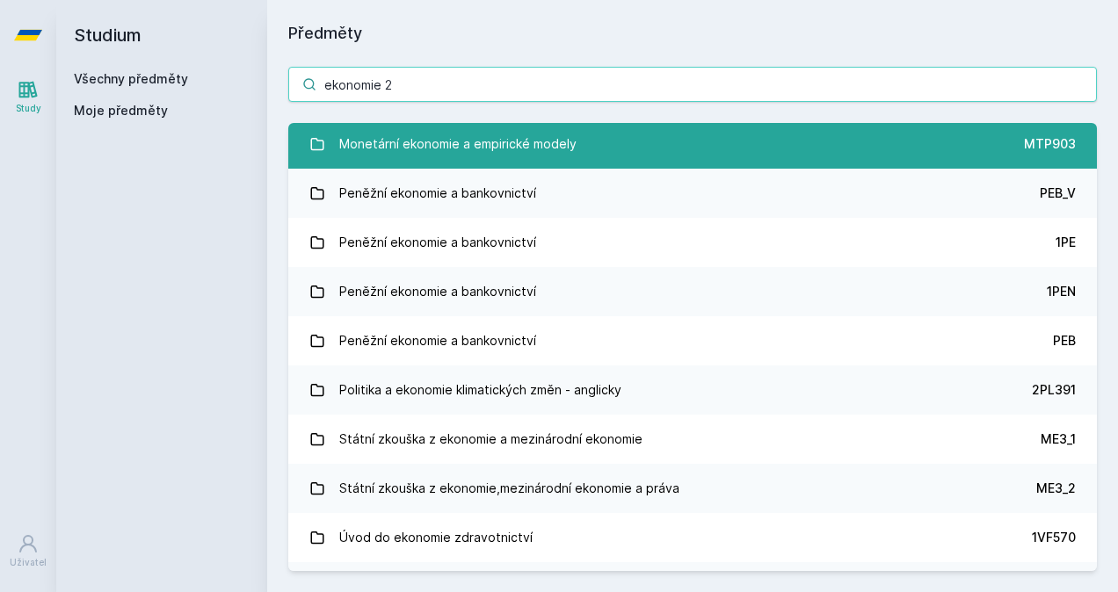
scroll to position [0, 0]
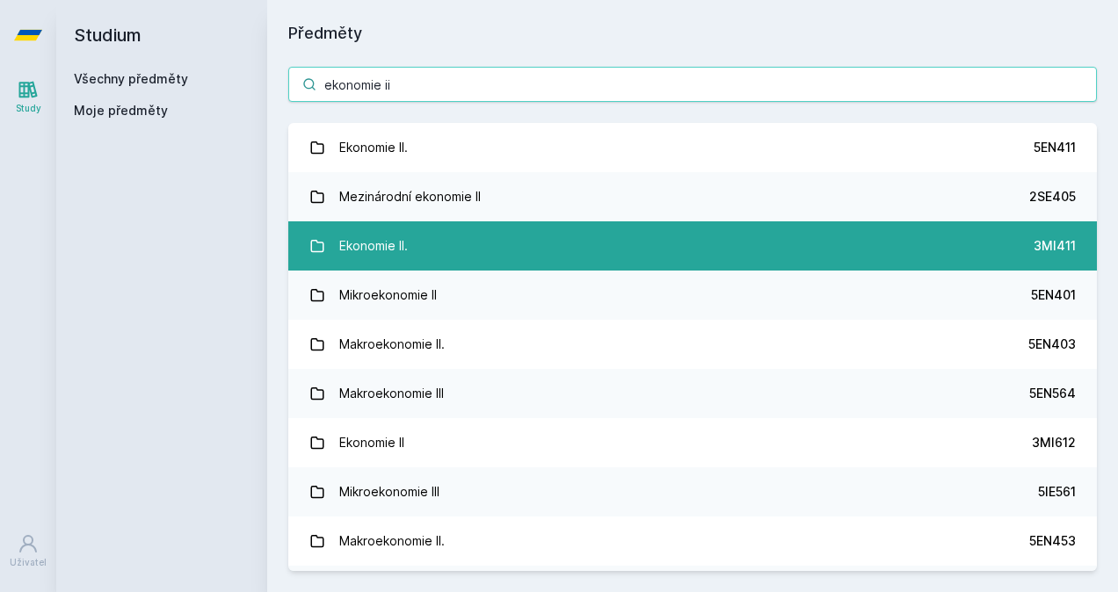
type input "ekonomie ii"
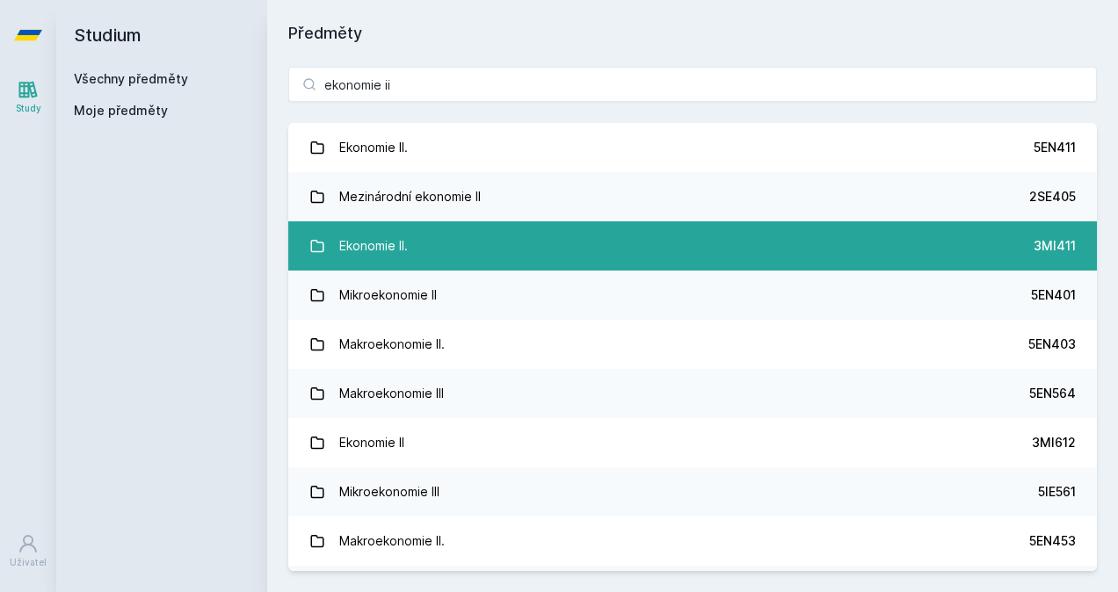
click at [633, 237] on link "Ekonomie II. 3MI411" at bounding box center [692, 246] width 809 height 49
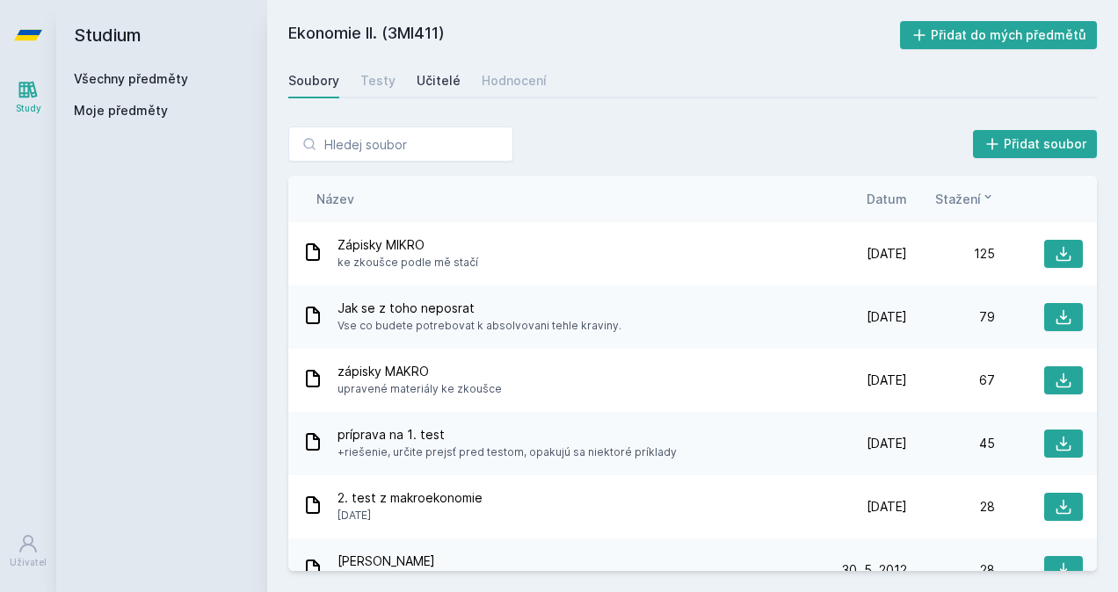
click at [420, 76] on div "Učitelé" at bounding box center [439, 81] width 44 height 18
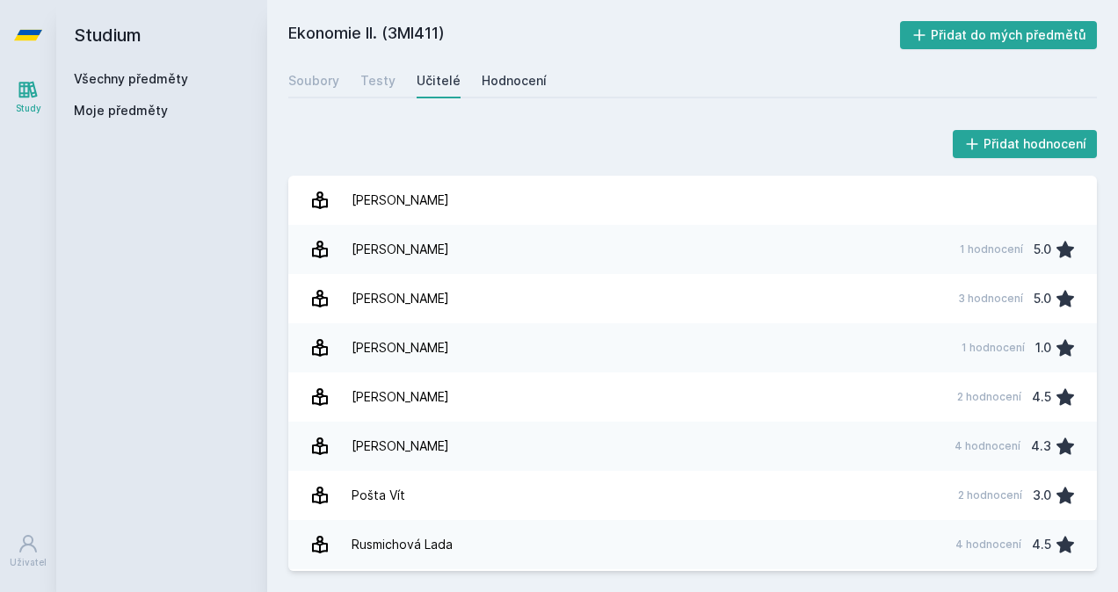
click at [482, 84] on div "Hodnocení" at bounding box center [514, 81] width 65 height 18
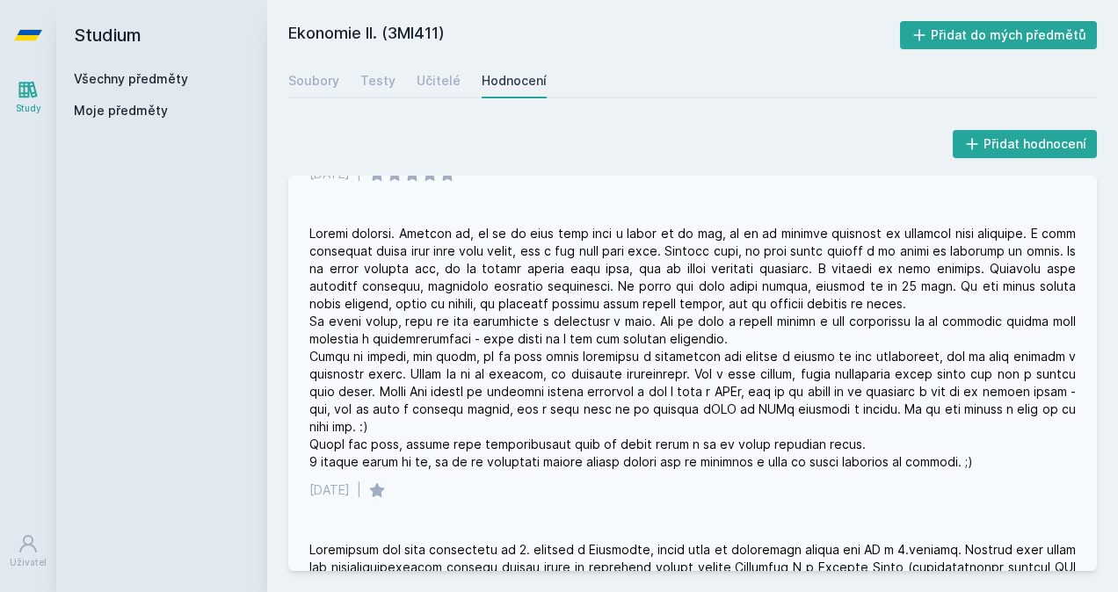
scroll to position [352, 0]
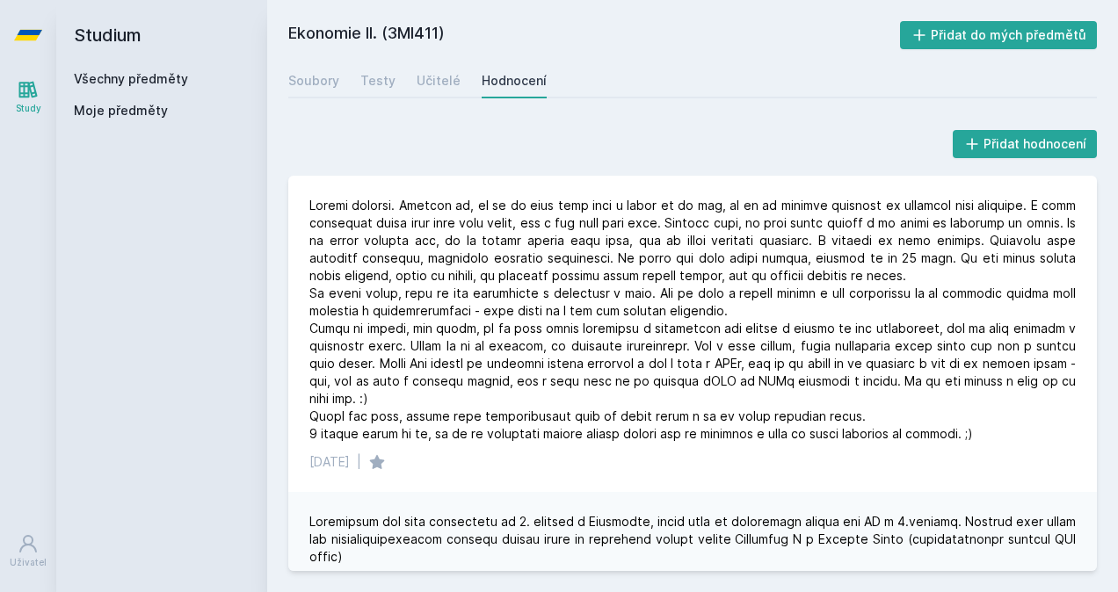
click at [157, 74] on link "Všechny předměty" at bounding box center [131, 78] width 114 height 15
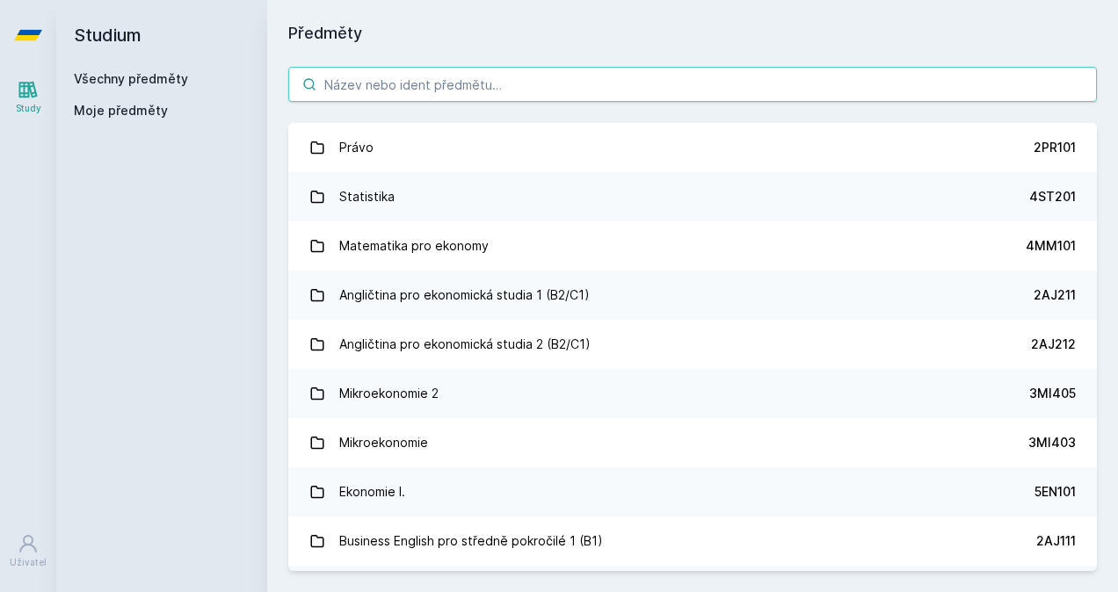
click at [374, 83] on input "search" at bounding box center [692, 84] width 809 height 35
paste input "Analýza sociodemografických mikrodat"
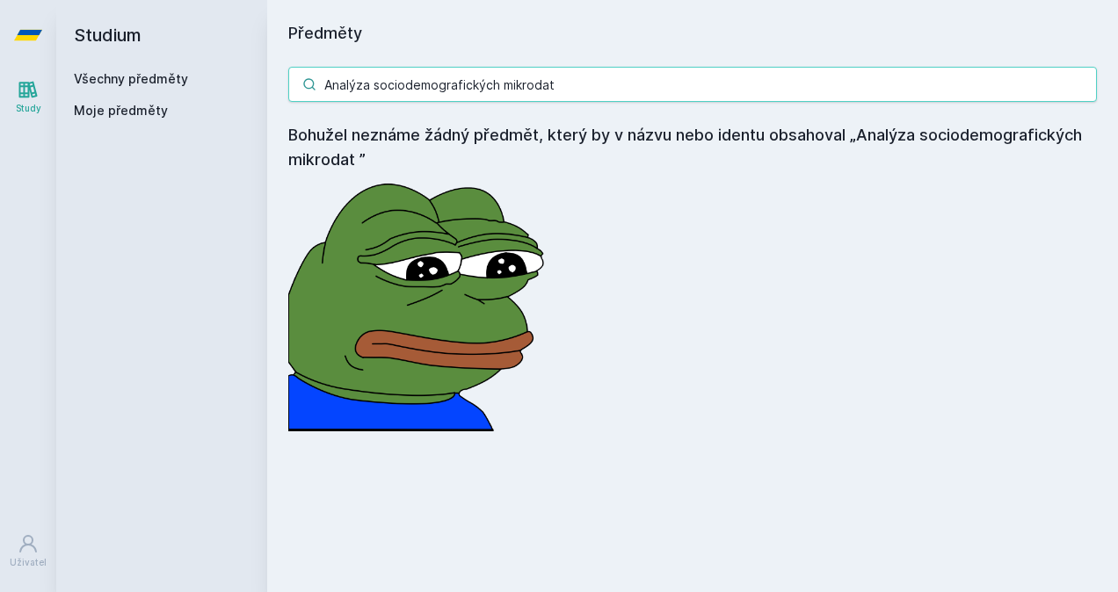
drag, startPoint x: 536, startPoint y: 76, endPoint x: 147, endPoint y: 78, distance: 389.4
click at [147, 78] on div "Studium Všechny předměty Moje předměty Předměty Analýza sociodemografických mik…" at bounding box center [587, 296] width 1062 height 592
drag, startPoint x: 660, startPoint y: 89, endPoint x: 254, endPoint y: 104, distance: 406.4
click at [254, 104] on div "Studium Všechny předměty Moje předměty Předměty Analýza sociodemografických mik…" at bounding box center [587, 296] width 1062 height 592
paste input "1BP426"
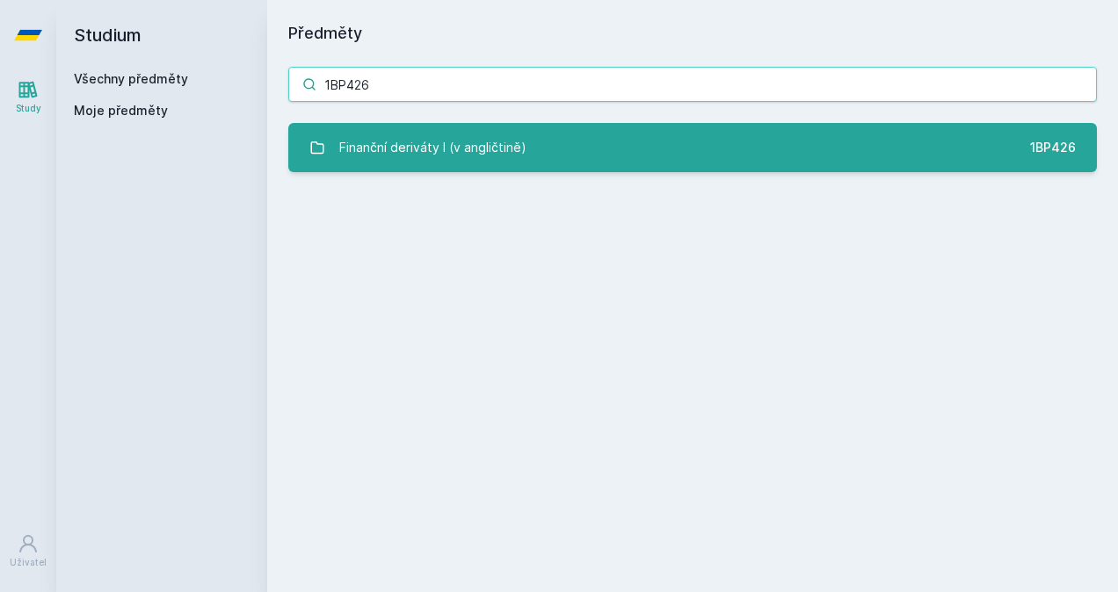
type input "1BP426"
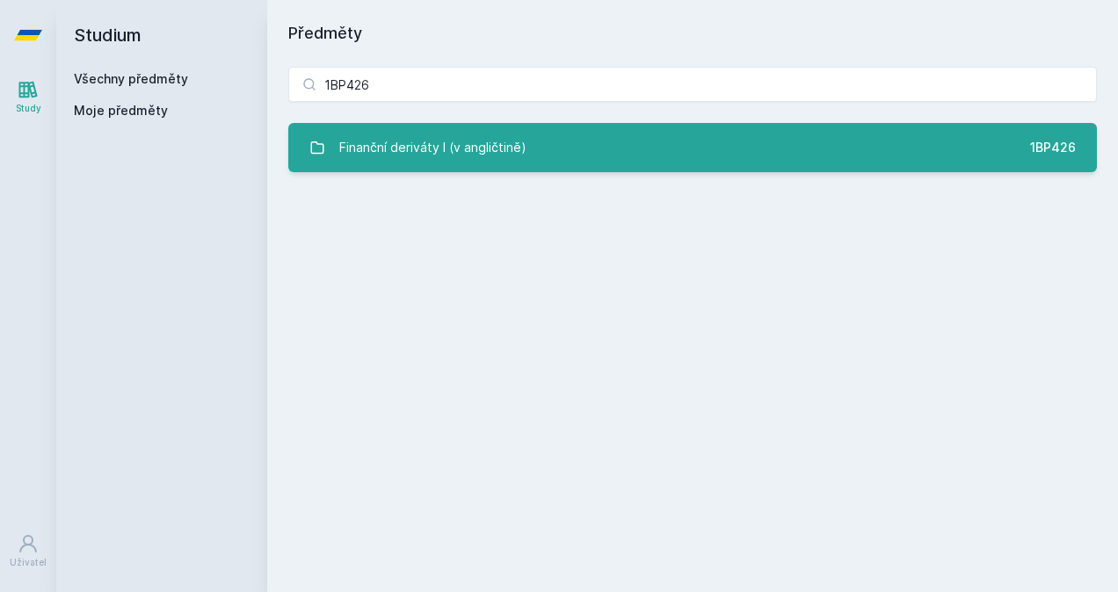
click at [532, 131] on link "Finanční deriváty I (v angličtině) 1BP426" at bounding box center [692, 147] width 809 height 49
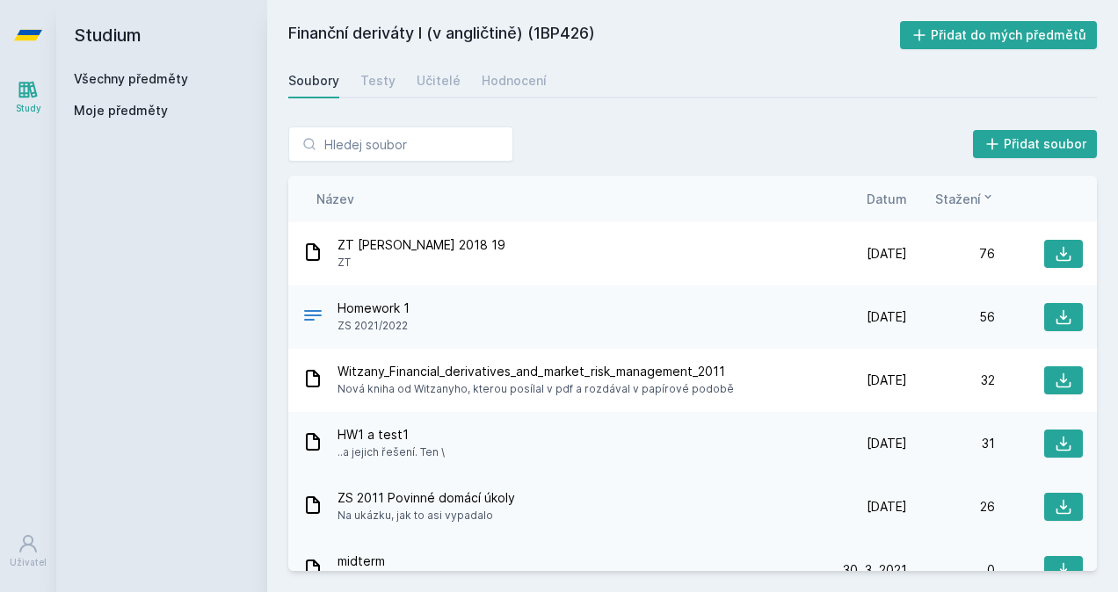
click at [468, 499] on span "ZS 2011 Povinné domácí úkoly" at bounding box center [427, 499] width 178 height 18
click at [1055, 253] on icon at bounding box center [1064, 254] width 18 height 18
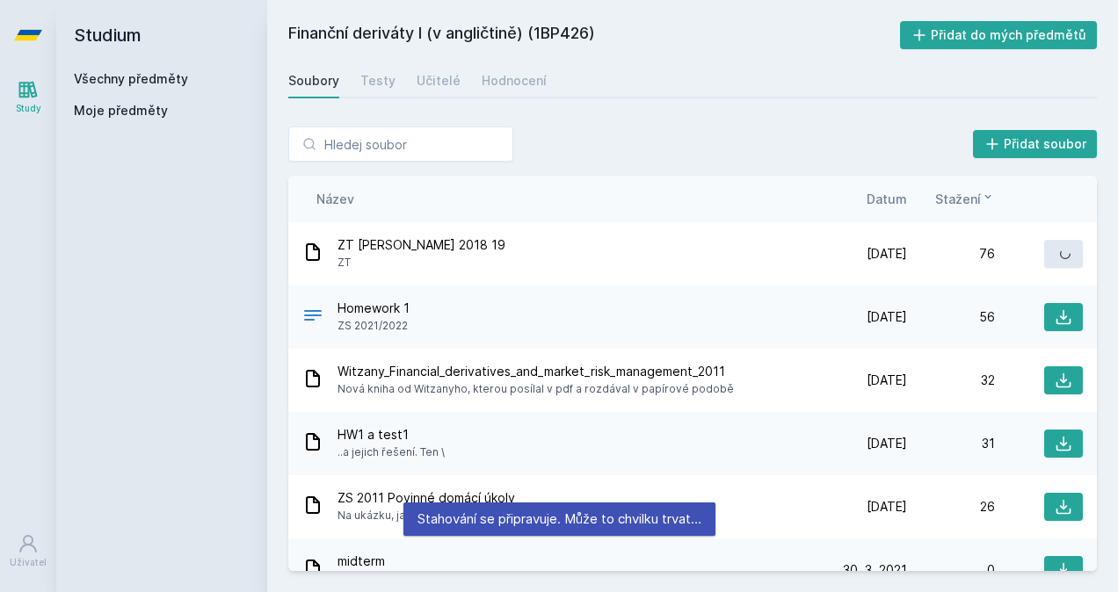
click at [903, 200] on span "Datum" at bounding box center [887, 199] width 40 height 18
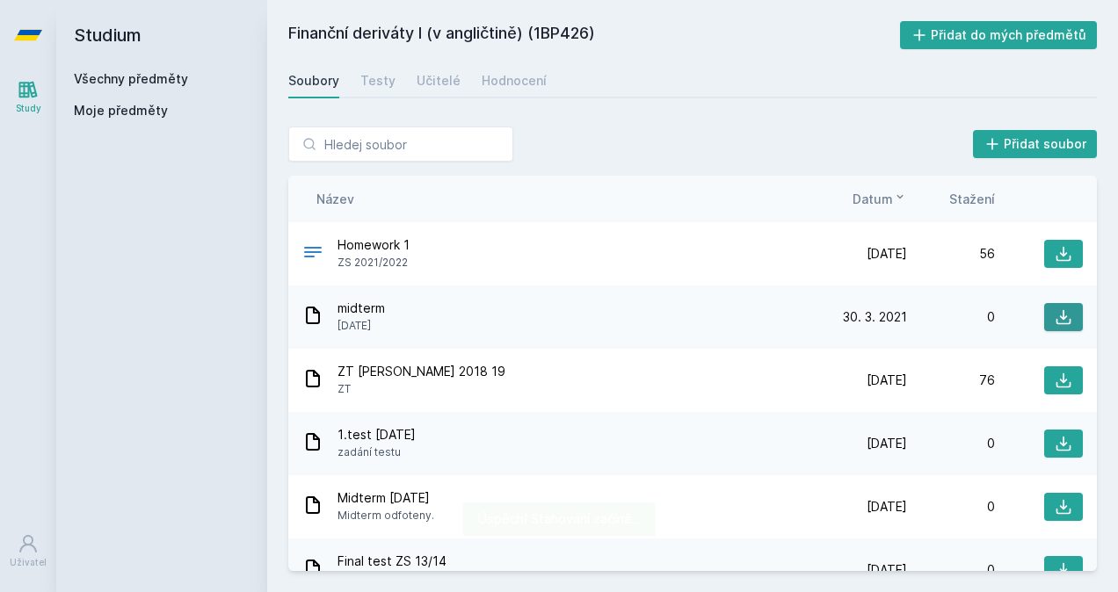
click at [1044, 321] on button at bounding box center [1063, 317] width 39 height 28
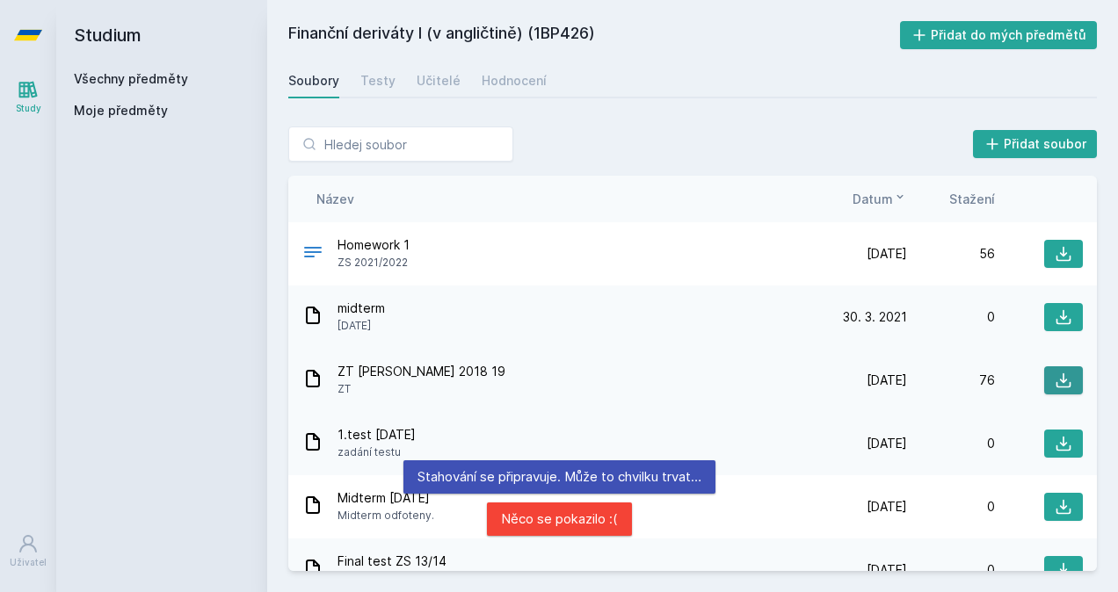
click at [1060, 380] on icon at bounding box center [1064, 381] width 18 height 18
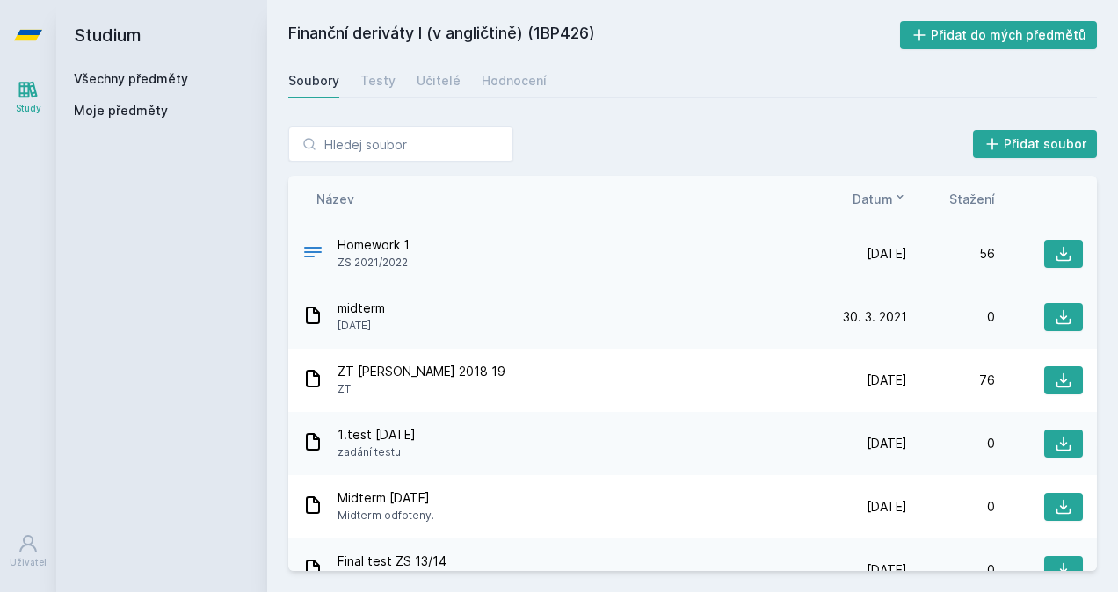
drag, startPoint x: 1043, startPoint y: 320, endPoint x: 852, endPoint y: 257, distance: 201.8
click at [852, 257] on div "Homework 1 ZS 2021/2022 [DATE] [DATE] 56 midterm [DATE] [DATE] [DATE] 0 ZT [PER…" at bounding box center [692, 396] width 809 height 349
click at [1055, 251] on icon at bounding box center [1064, 254] width 18 height 18
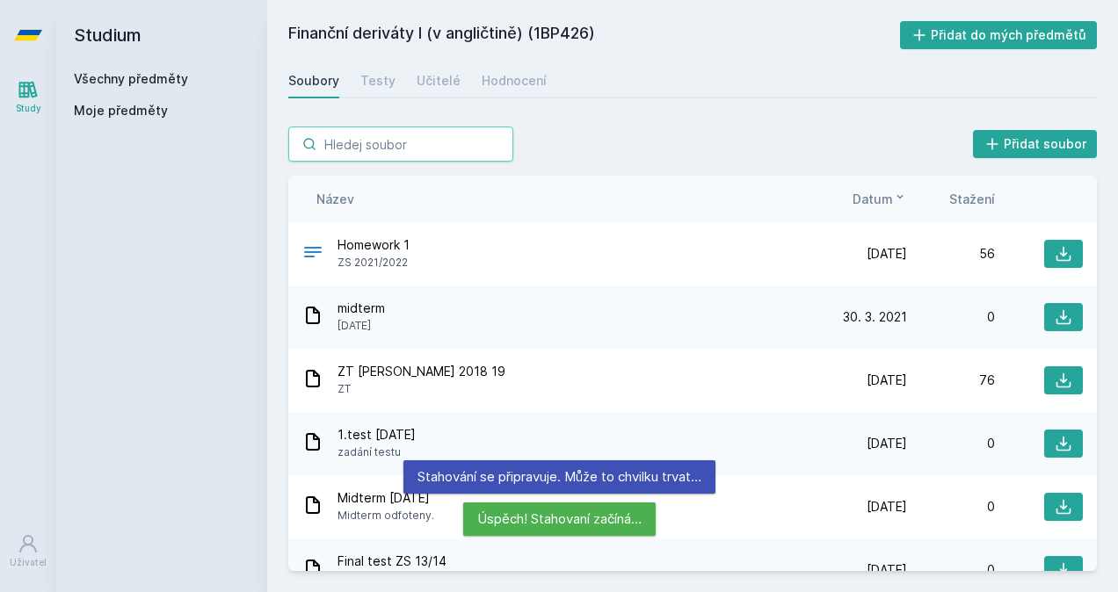
click at [453, 155] on input "search" at bounding box center [400, 144] width 225 height 35
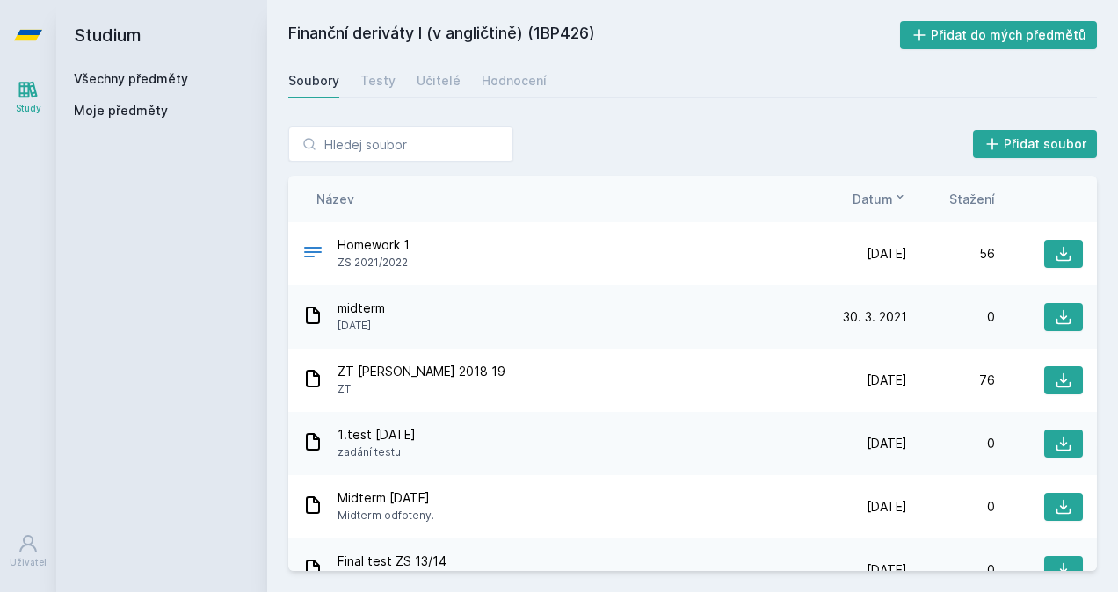
click at [115, 72] on link "Všechny předměty" at bounding box center [131, 78] width 114 height 15
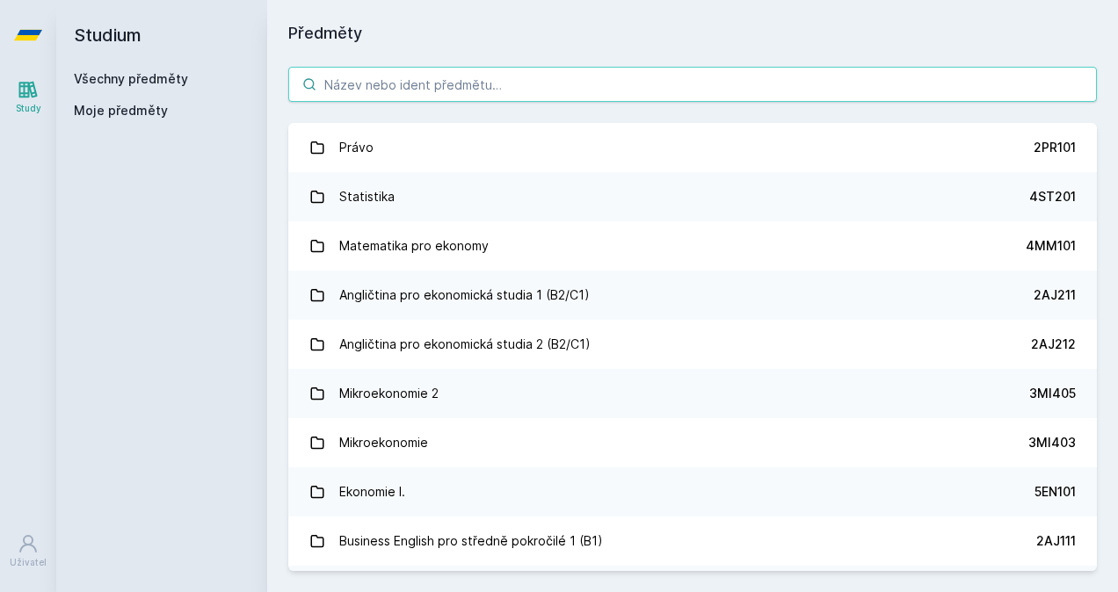
click at [495, 90] on input "search" at bounding box center [692, 84] width 809 height 35
paste input "4ST669"
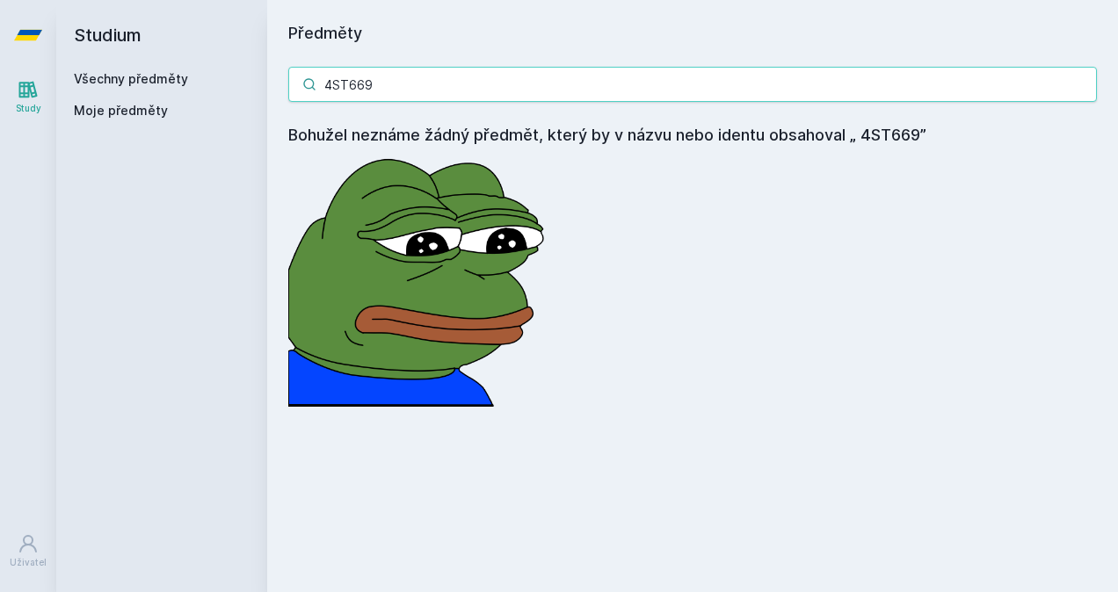
click at [344, 83] on input "4ST669" at bounding box center [692, 84] width 809 height 35
click at [335, 83] on input "4ST669" at bounding box center [692, 84] width 809 height 35
type input "4ST669"
